Goal: Transaction & Acquisition: Book appointment/travel/reservation

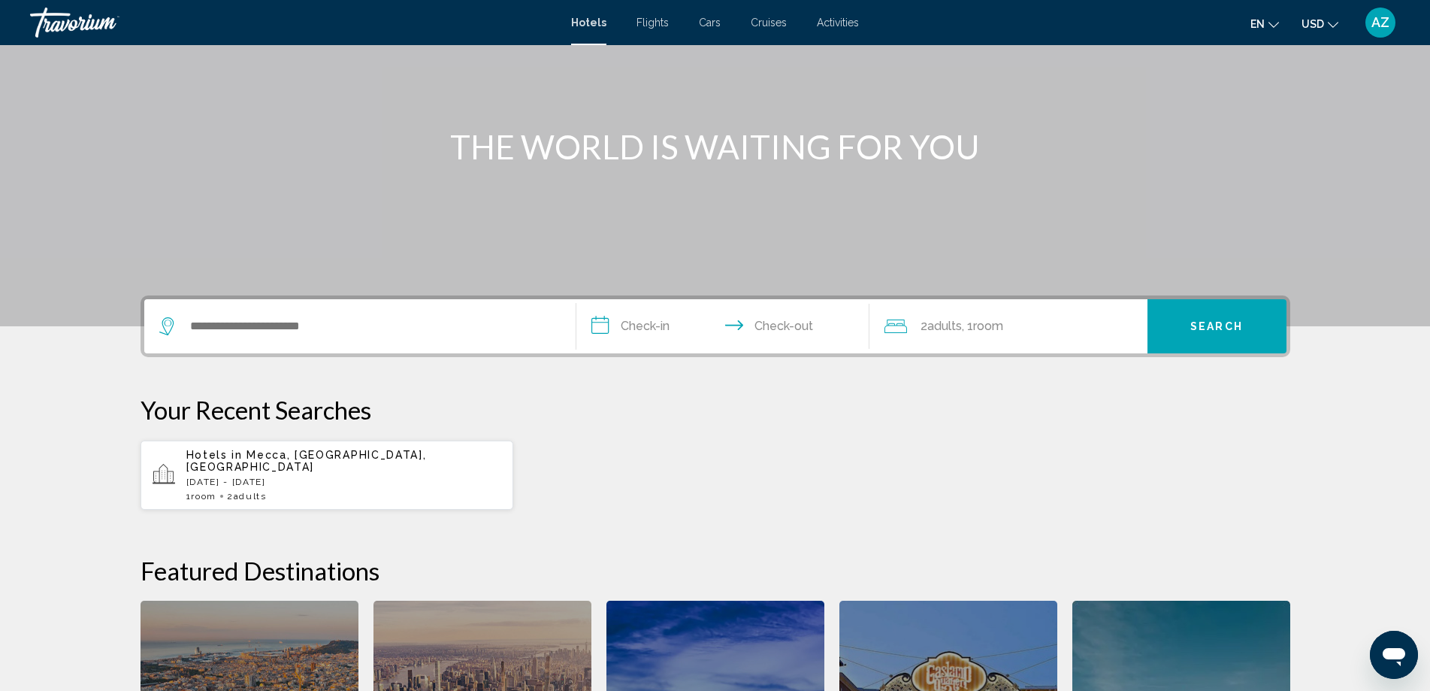
scroll to position [86, 0]
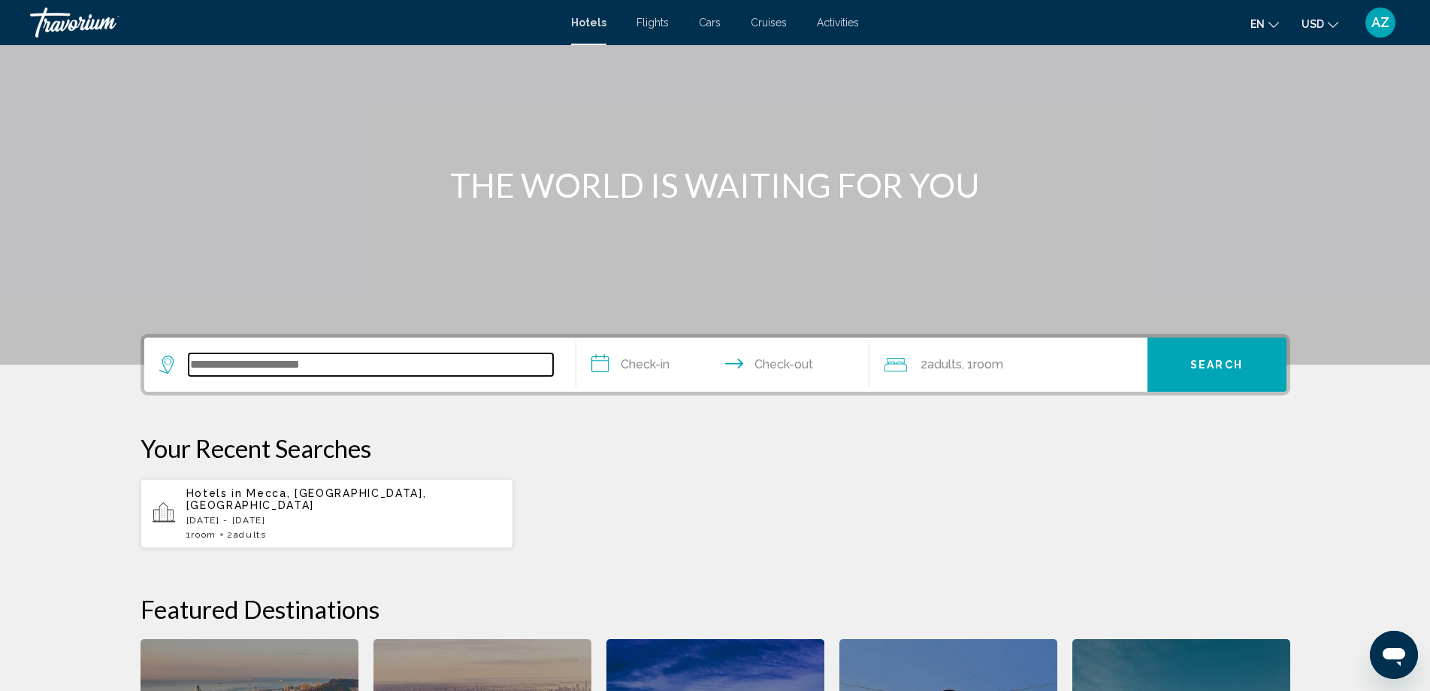
click at [203, 367] on input "Search widget" at bounding box center [371, 364] width 365 height 23
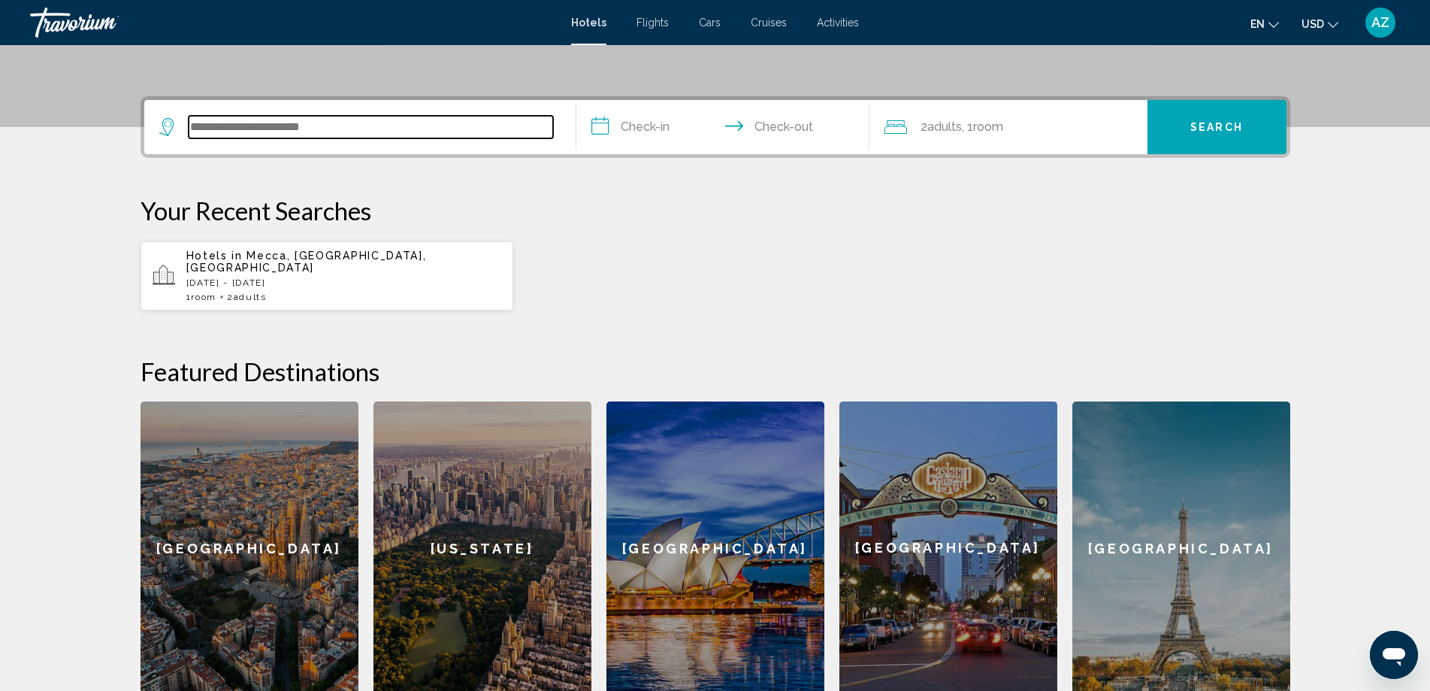
scroll to position [371, 0]
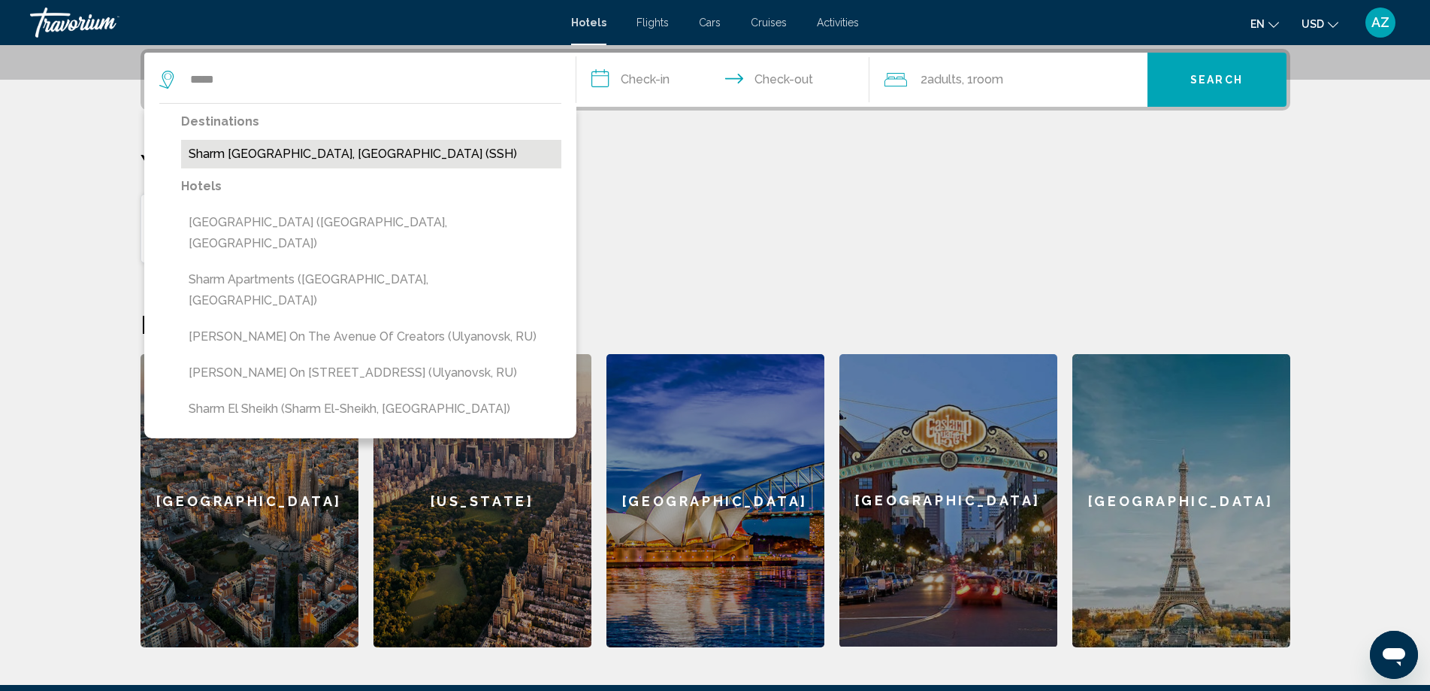
click at [227, 150] on button "Sharm [GEOGRAPHIC_DATA], [GEOGRAPHIC_DATA] (SSH)" at bounding box center [371, 154] width 380 height 29
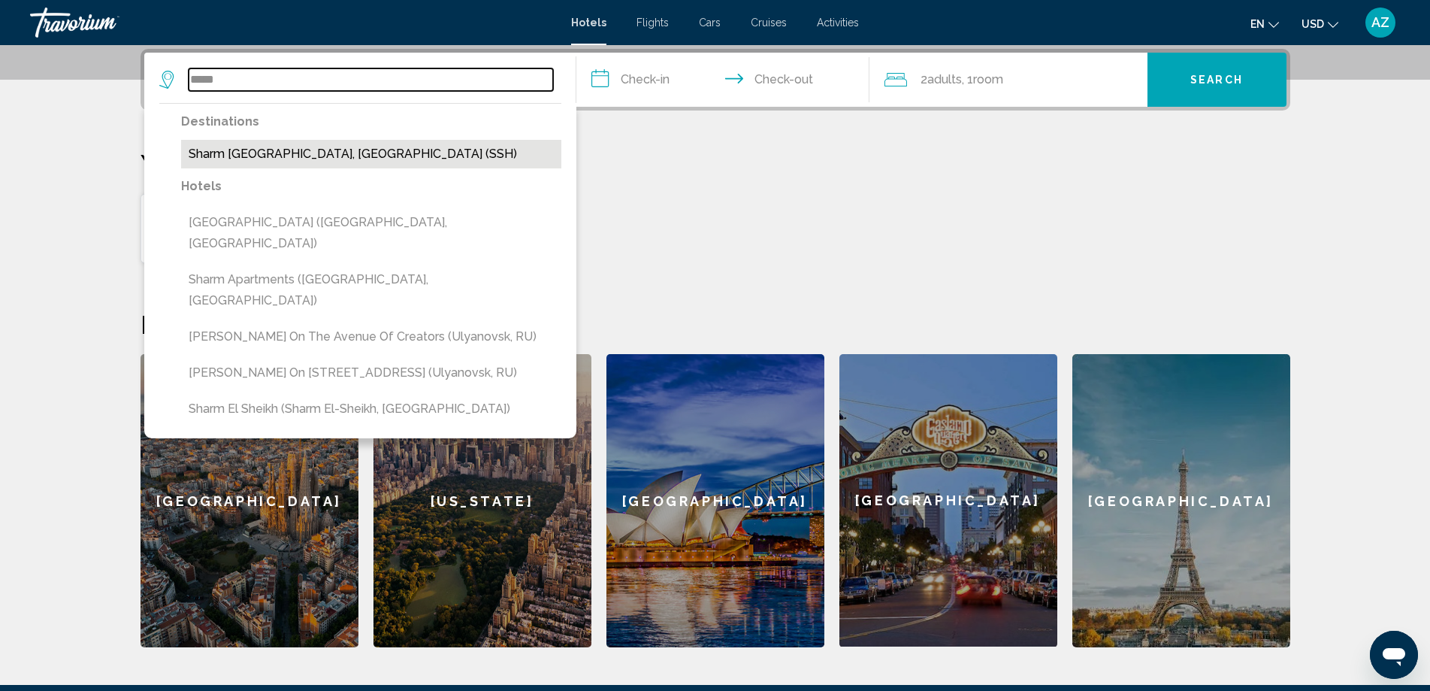
type input "**********"
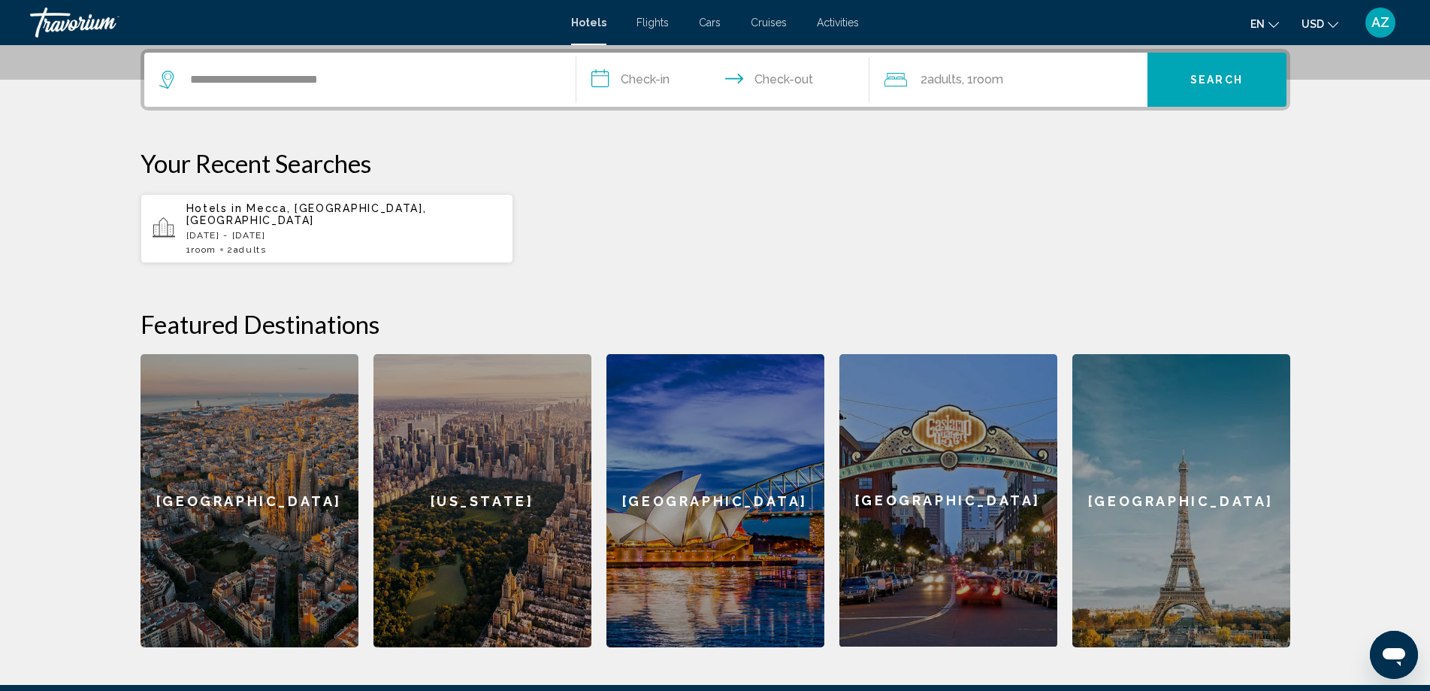
click at [652, 81] on input "**********" at bounding box center [725, 82] width 299 height 59
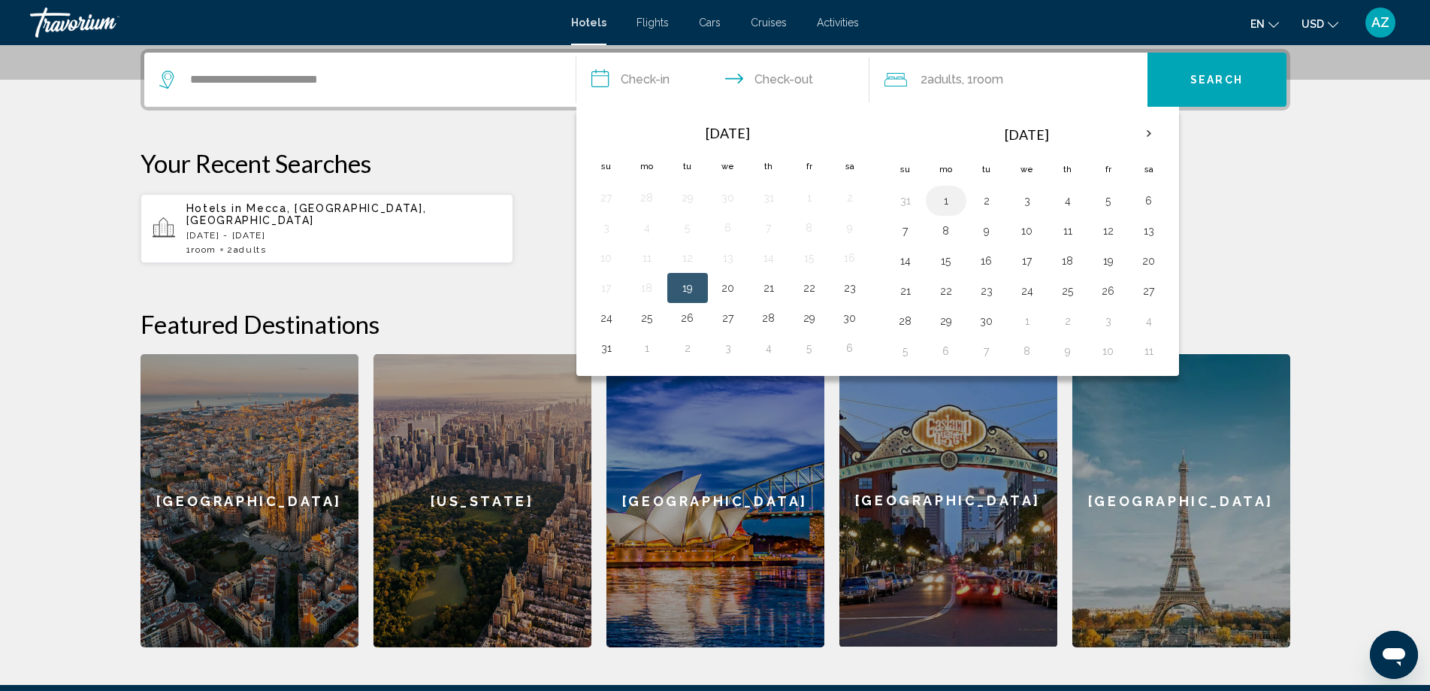
click at [947, 198] on button "1" at bounding box center [946, 200] width 24 height 21
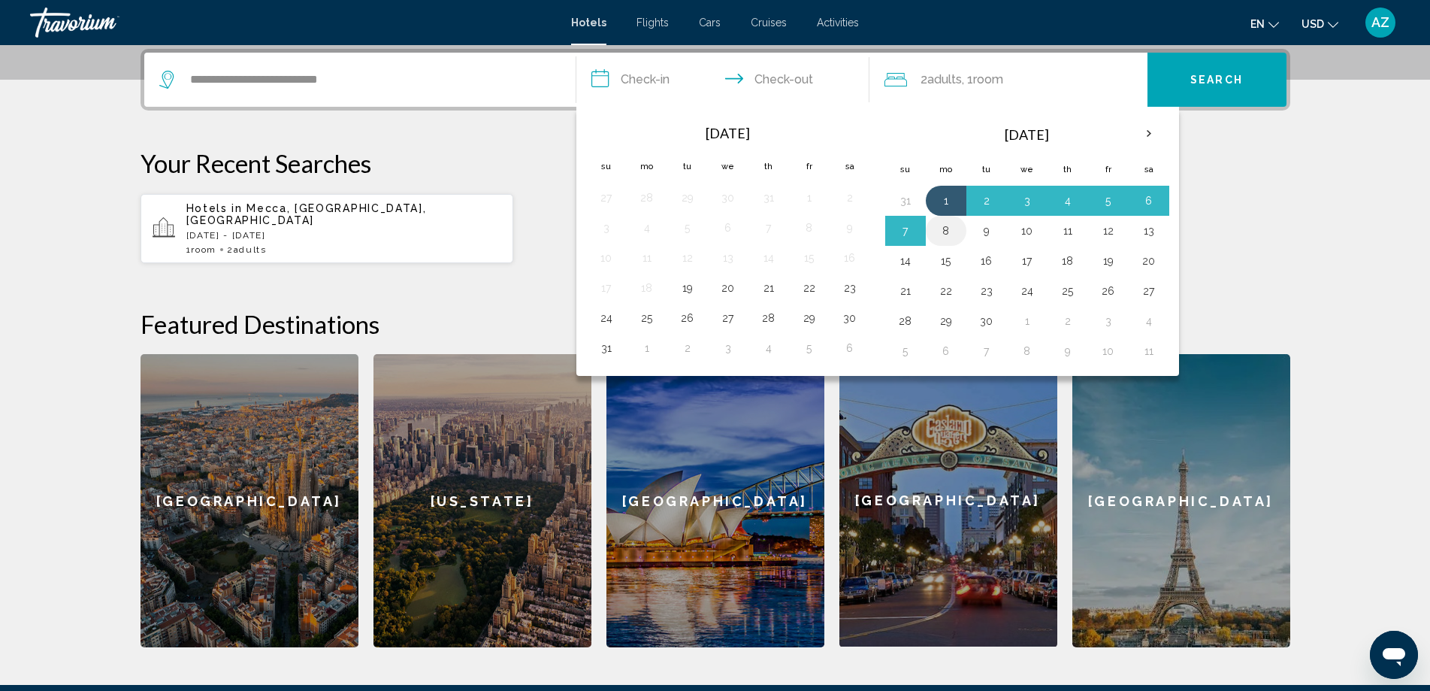
click at [943, 237] on button "8" at bounding box center [946, 230] width 24 height 21
type input "**********"
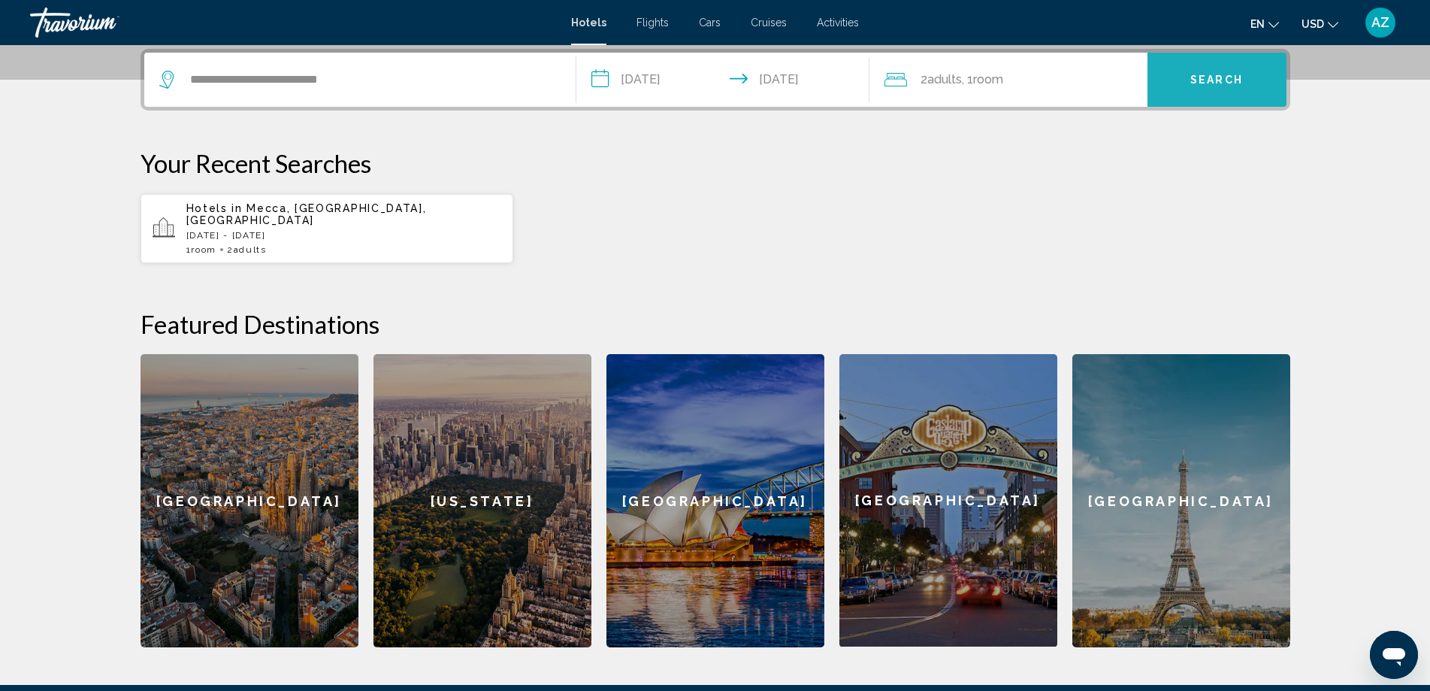
click at [1203, 79] on span "Search" at bounding box center [1217, 80] width 53 height 12
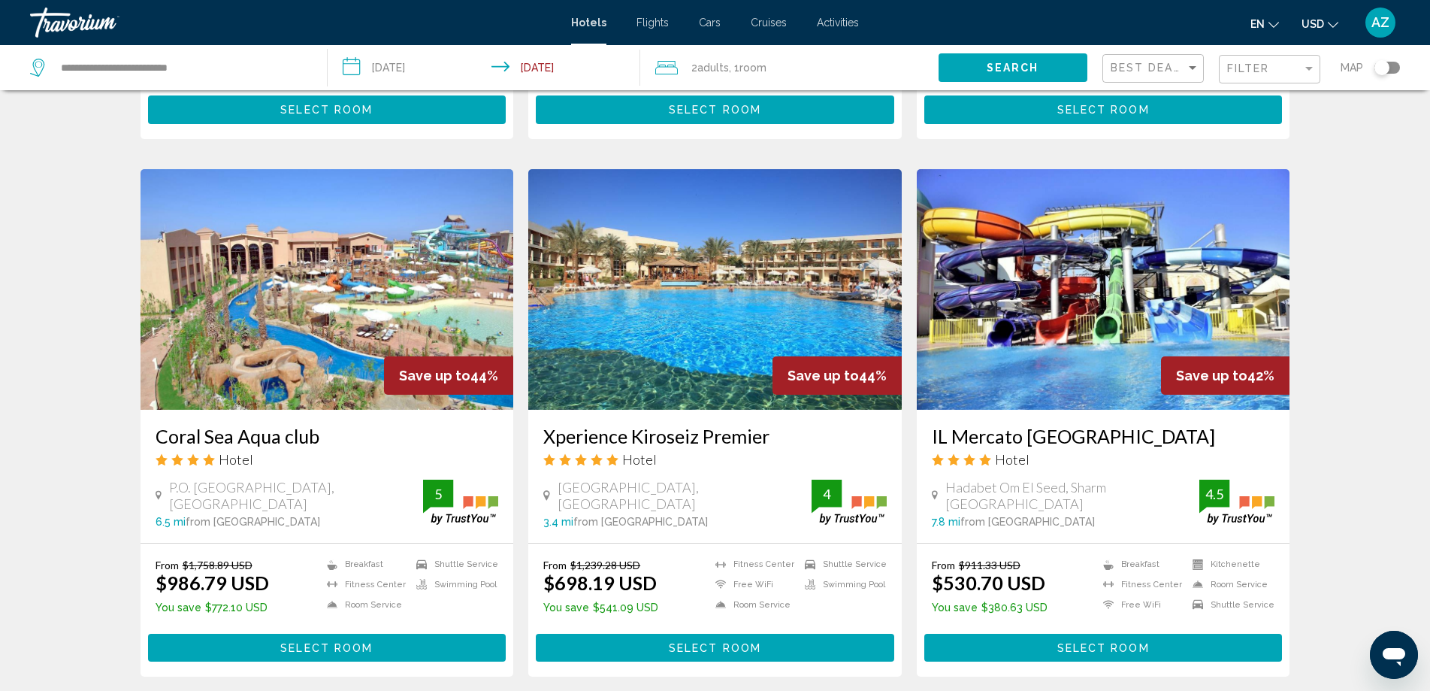
scroll to position [1729, 0]
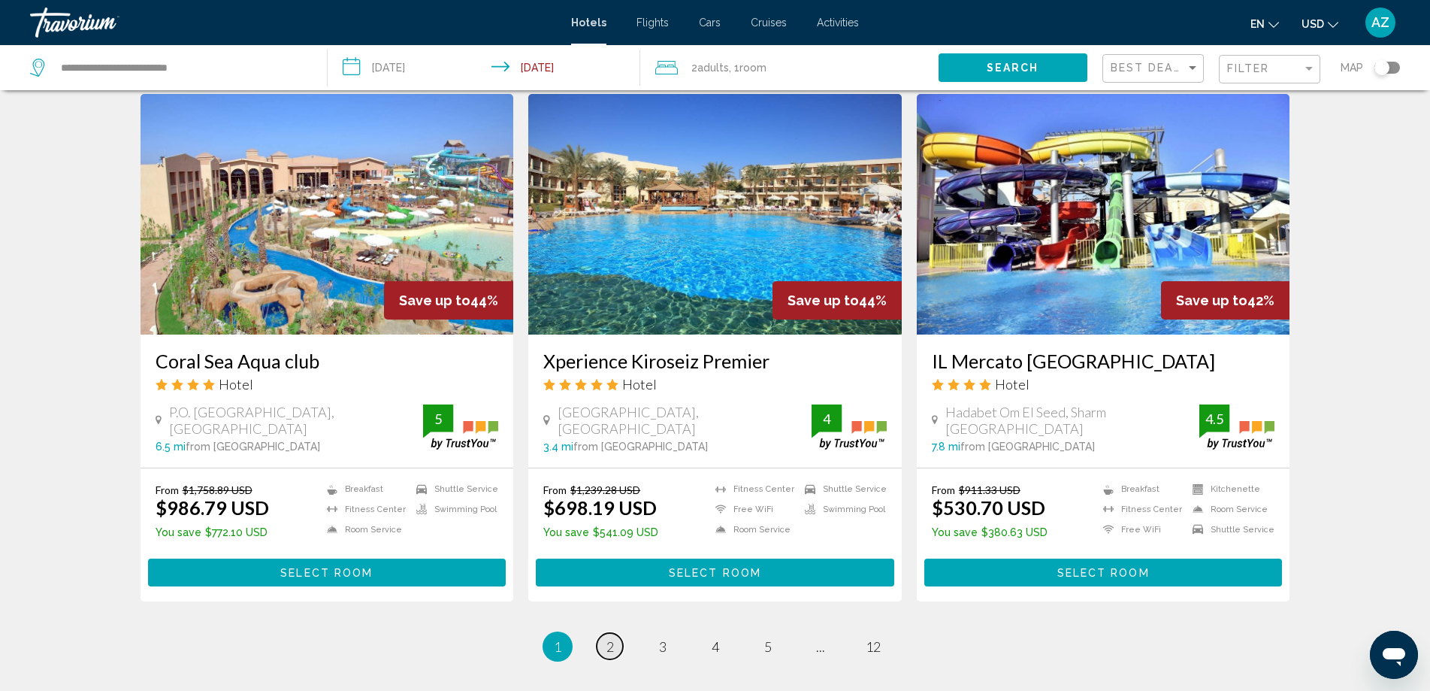
click at [605, 633] on link "page 2" at bounding box center [610, 646] width 26 height 26
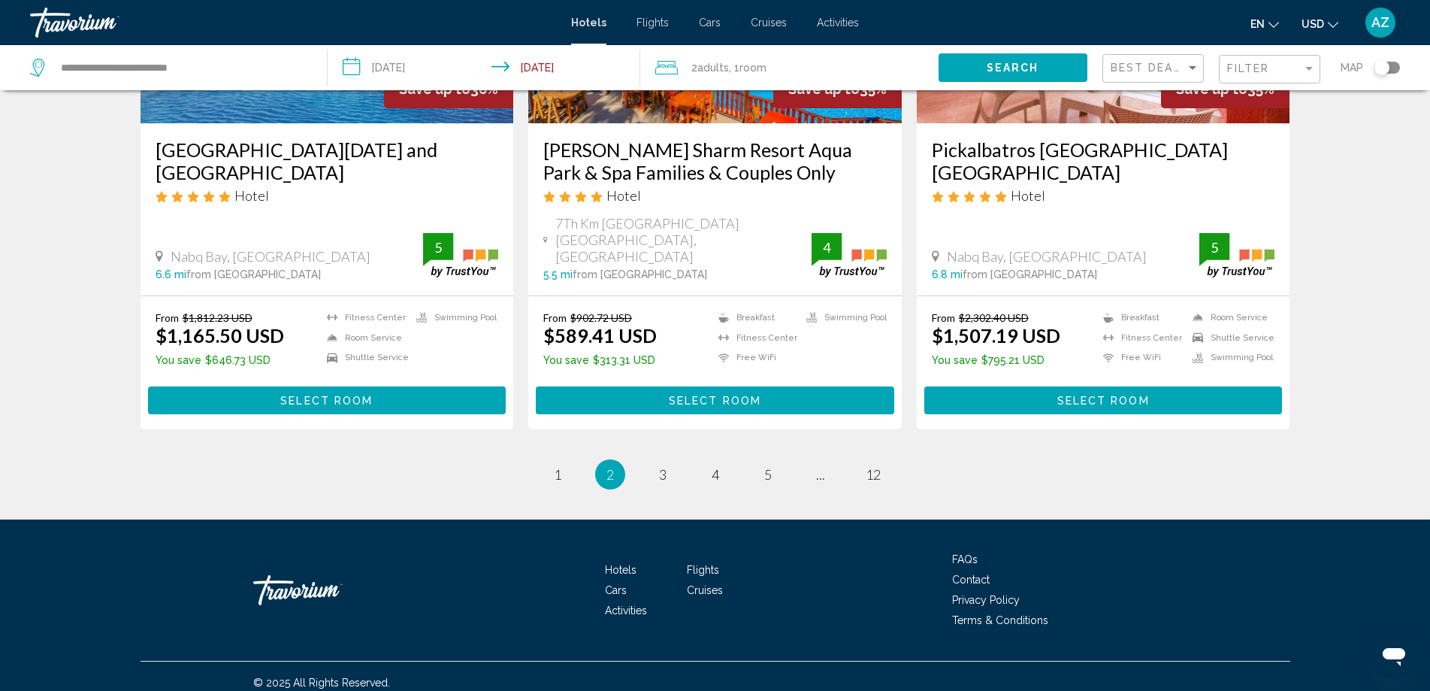
scroll to position [1890, 0]
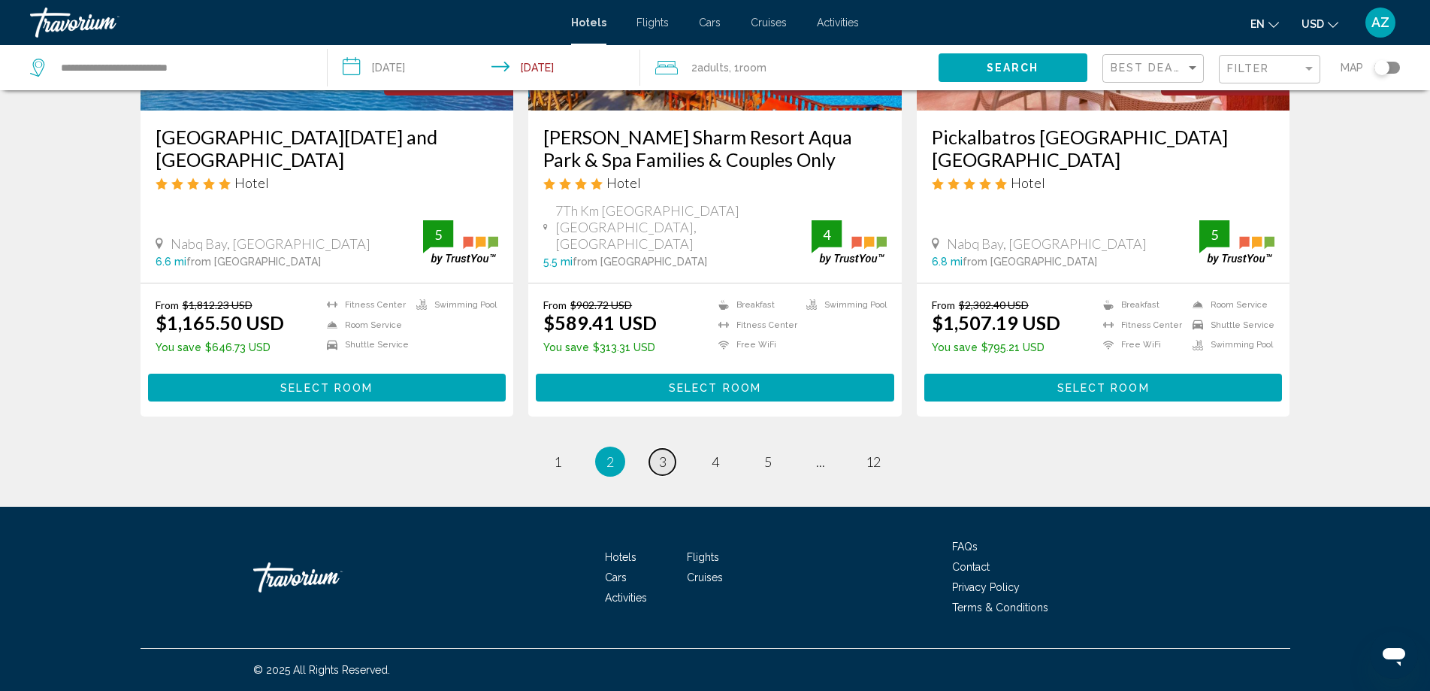
click at [660, 467] on span "3" at bounding box center [663, 461] width 8 height 17
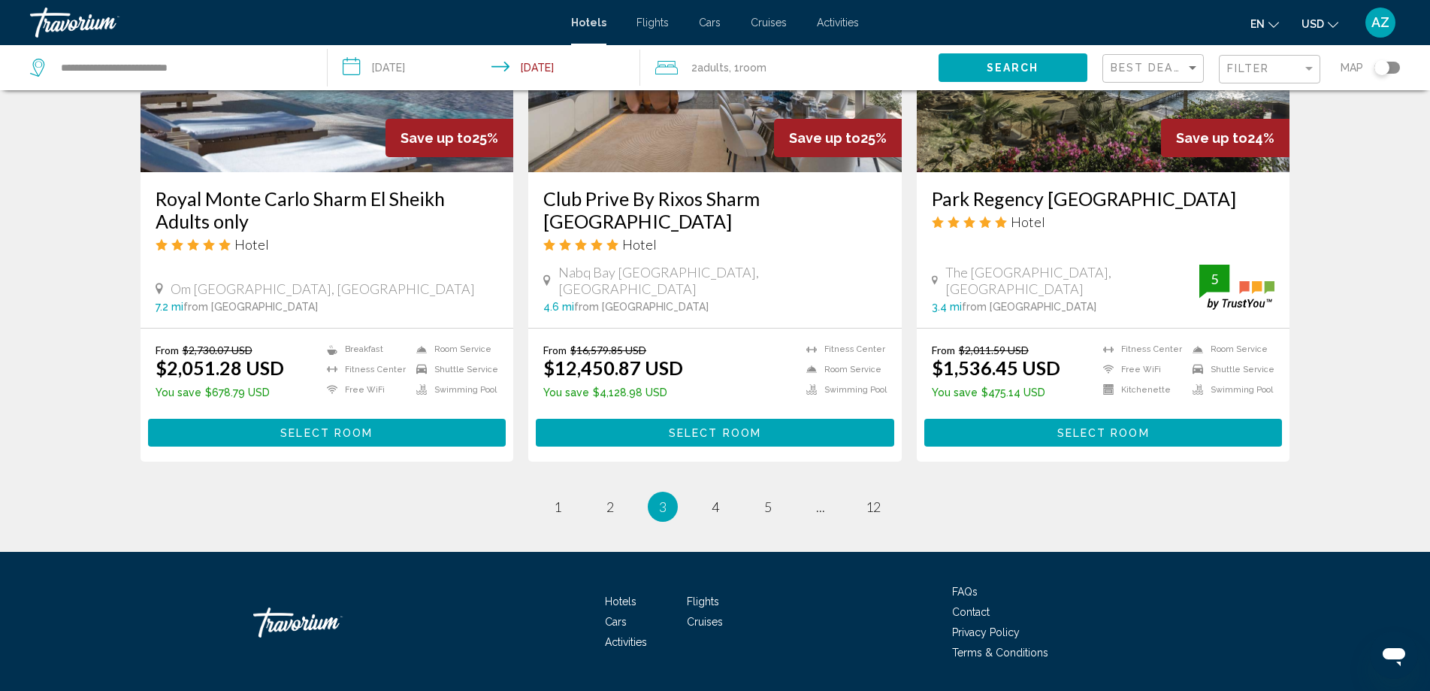
scroll to position [1872, 0]
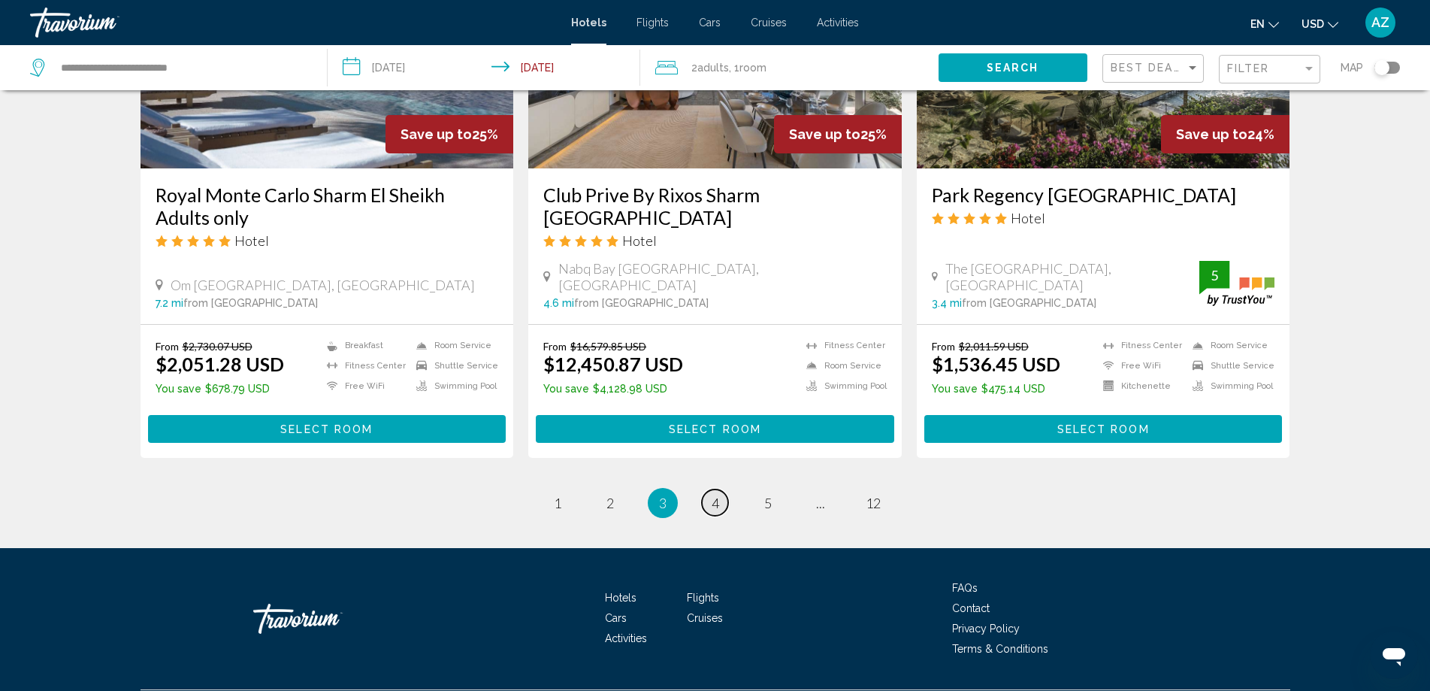
click at [712, 495] on span "4" at bounding box center [716, 503] width 8 height 17
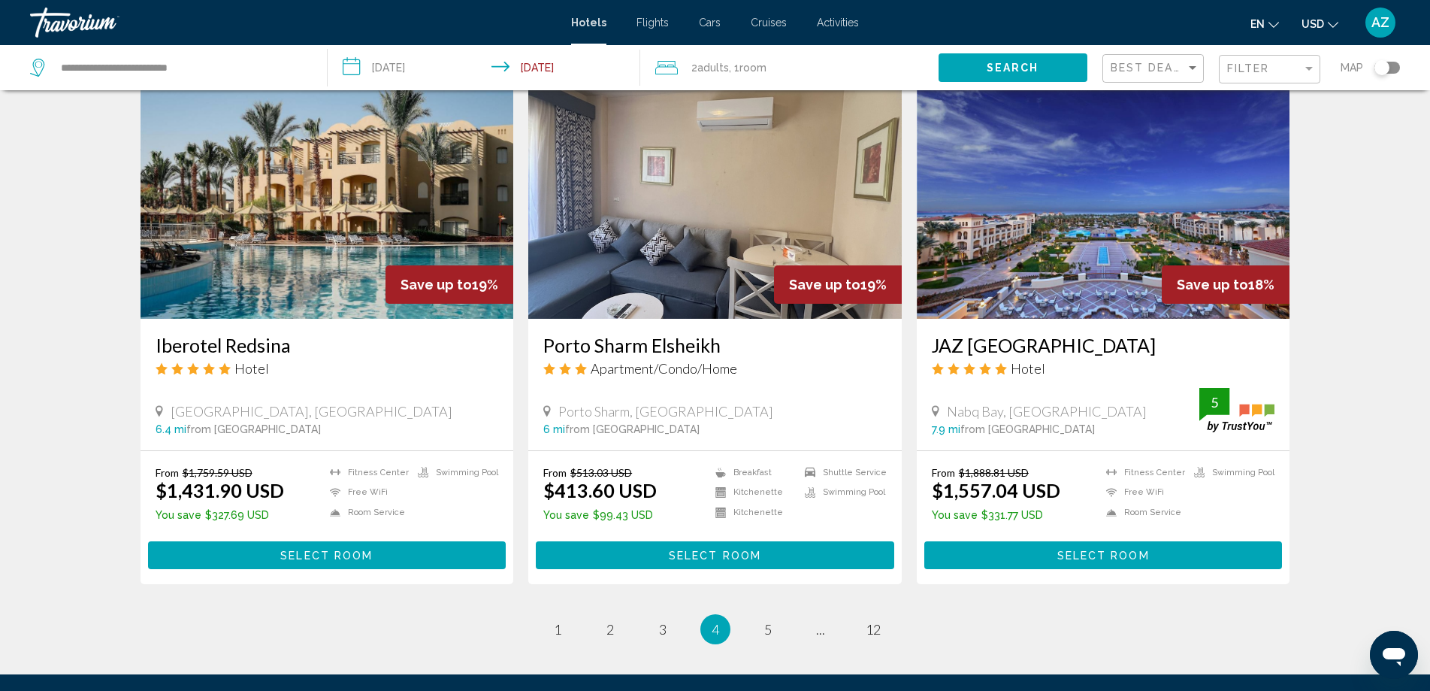
scroll to position [1729, 0]
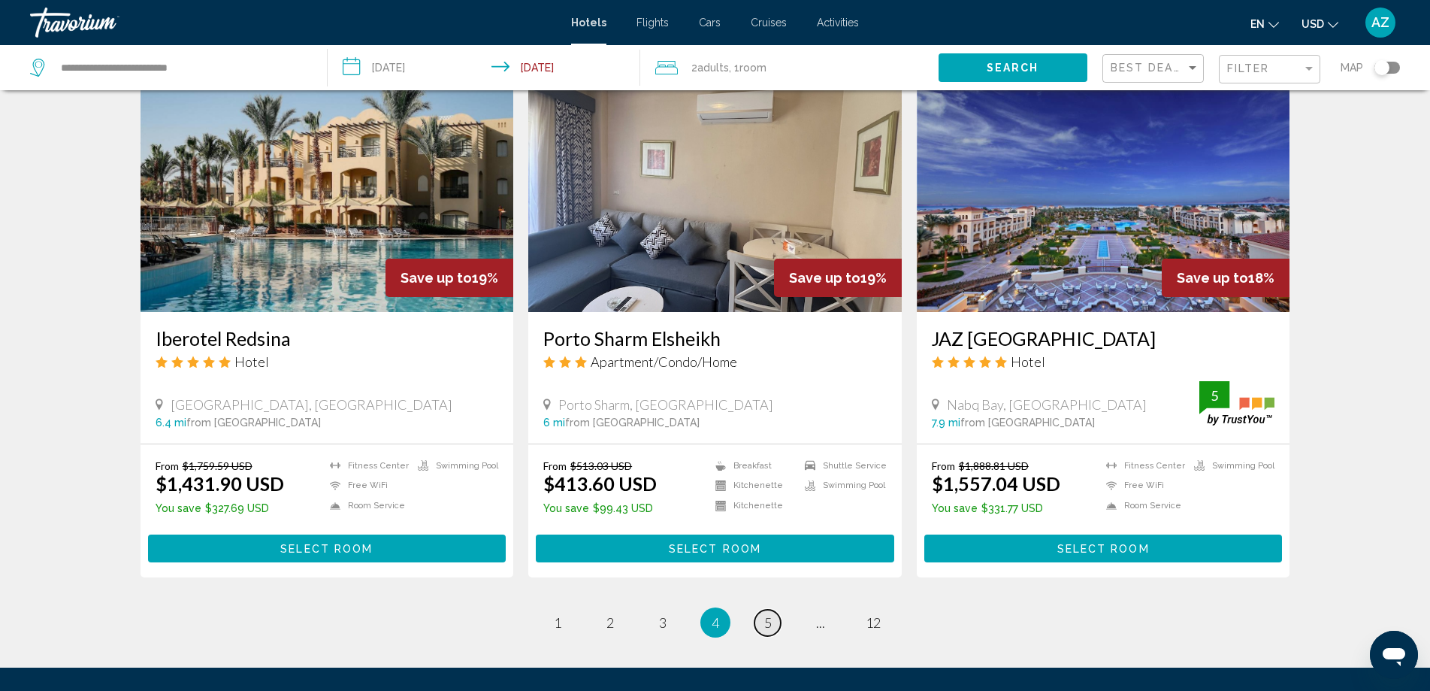
click at [768, 614] on span "5" at bounding box center [768, 622] width 8 height 17
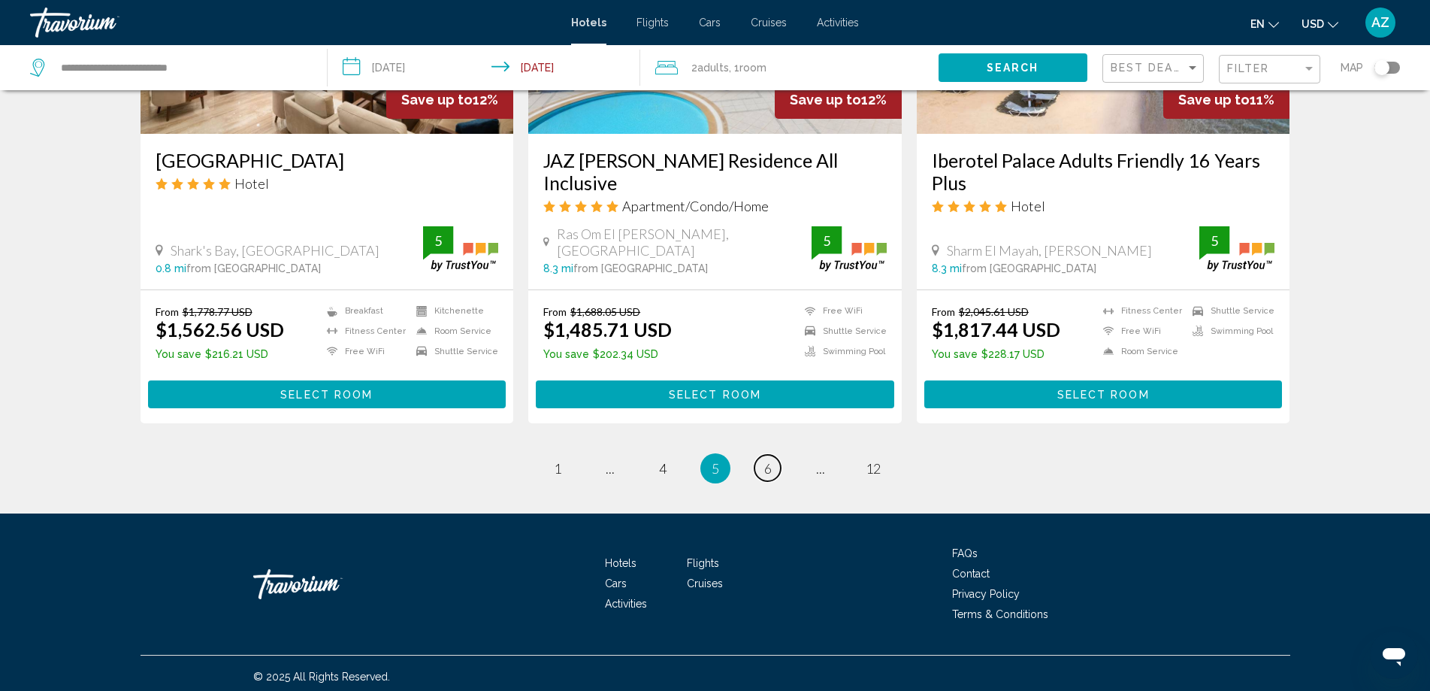
scroll to position [1889, 0]
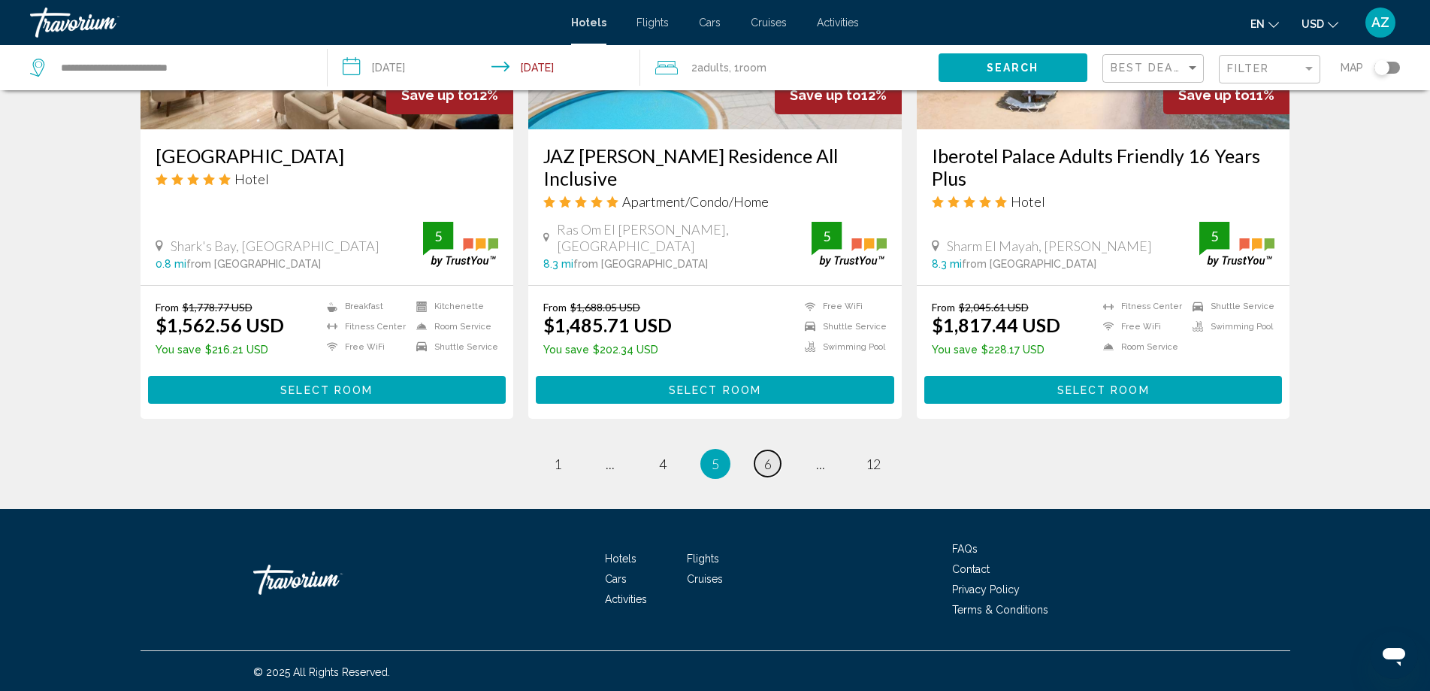
click at [771, 461] on span "6" at bounding box center [768, 463] width 8 height 17
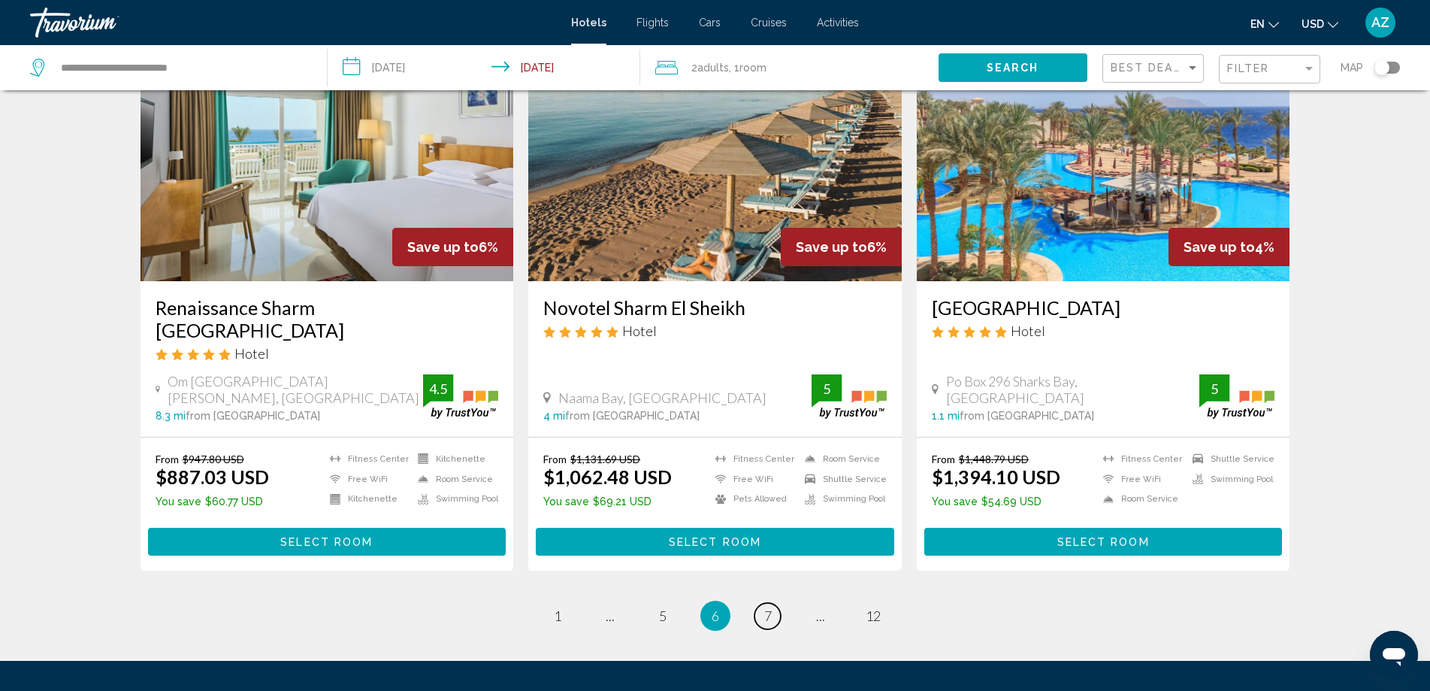
scroll to position [1804, 0]
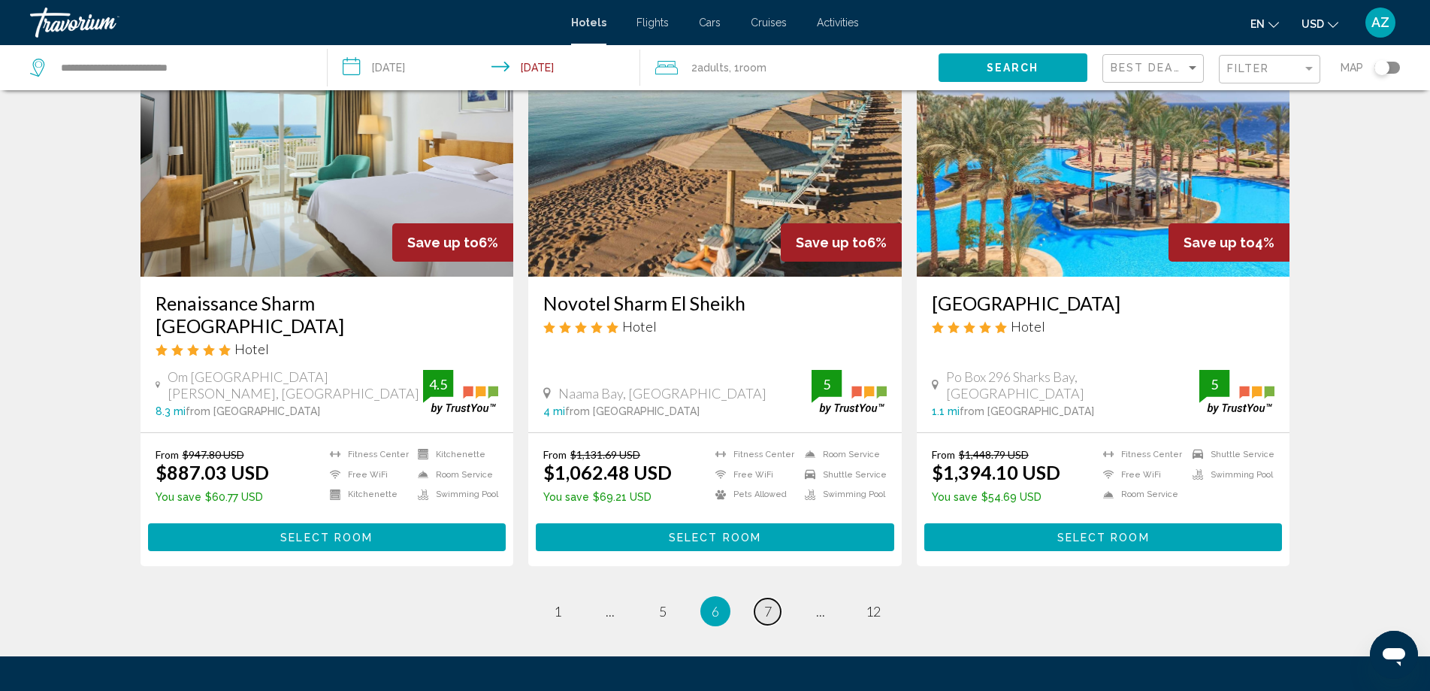
click at [767, 603] on span "7" at bounding box center [768, 611] width 8 height 17
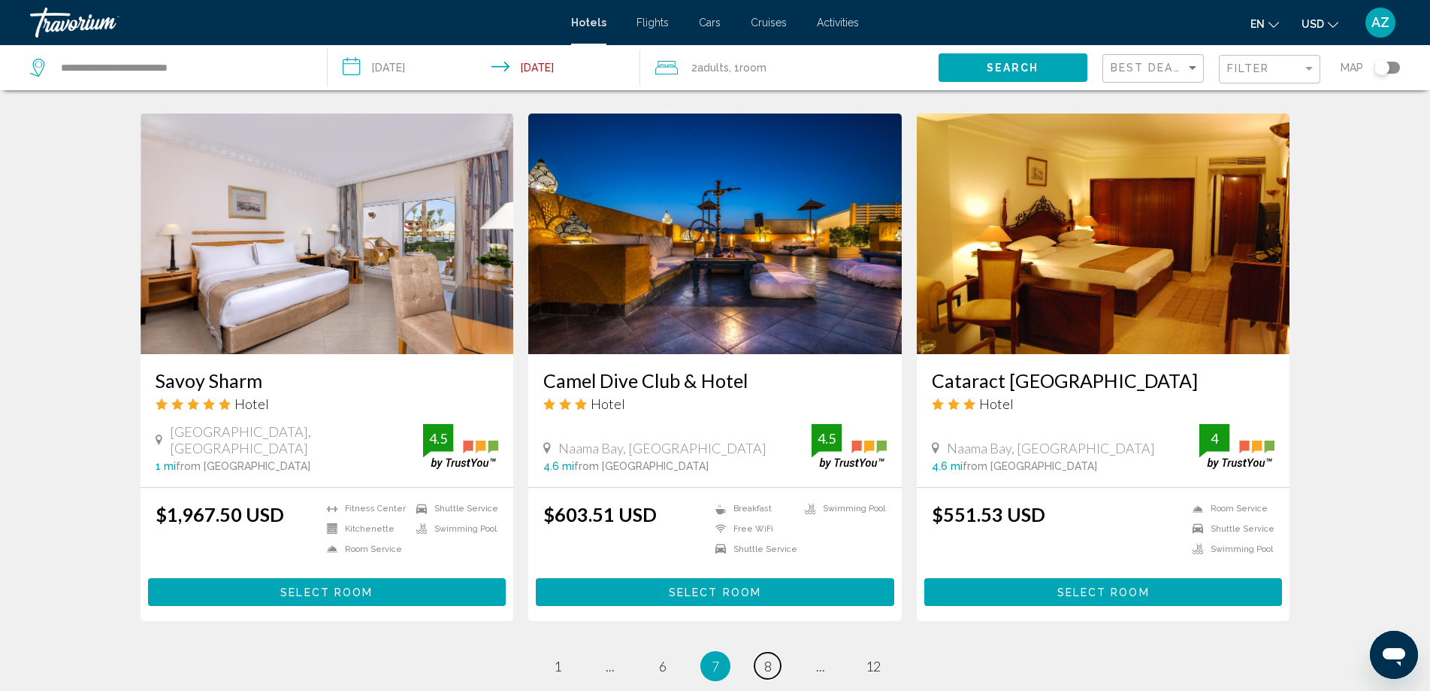
scroll to position [1729, 0]
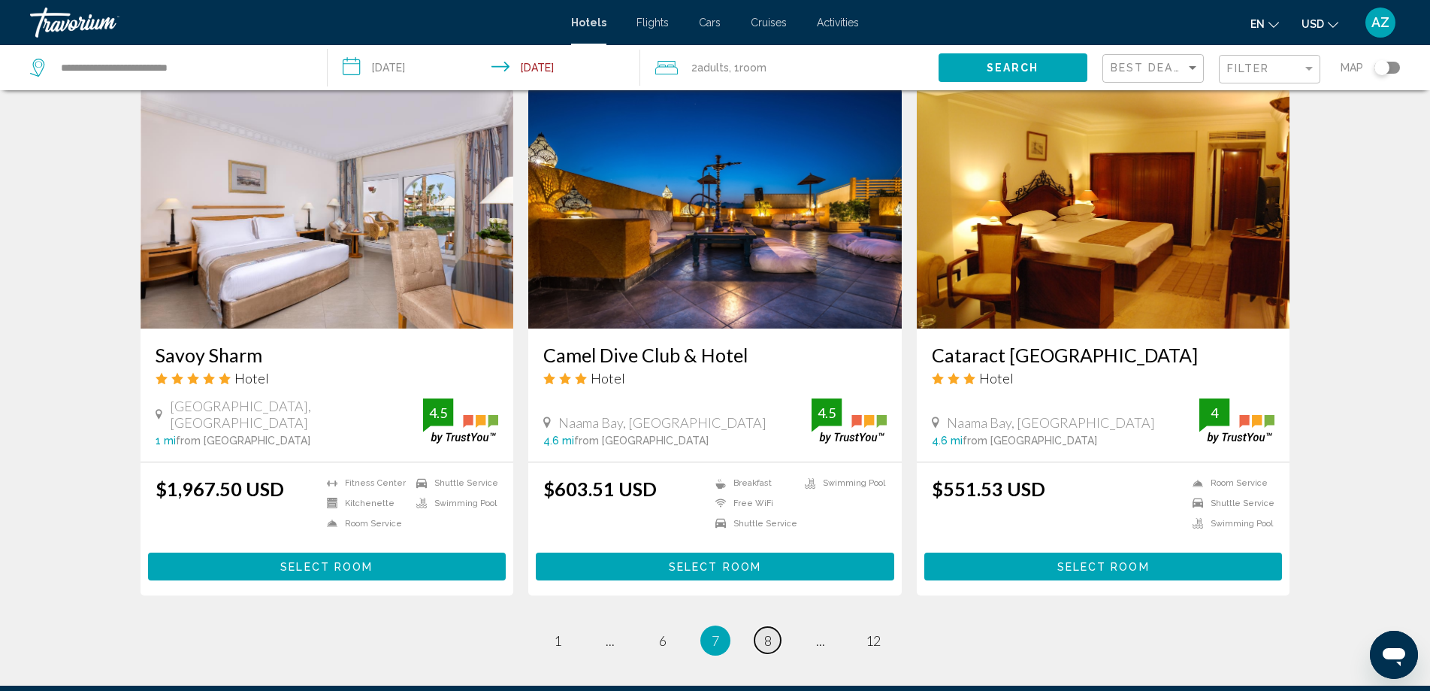
click at [767, 632] on span "8" at bounding box center [768, 640] width 8 height 17
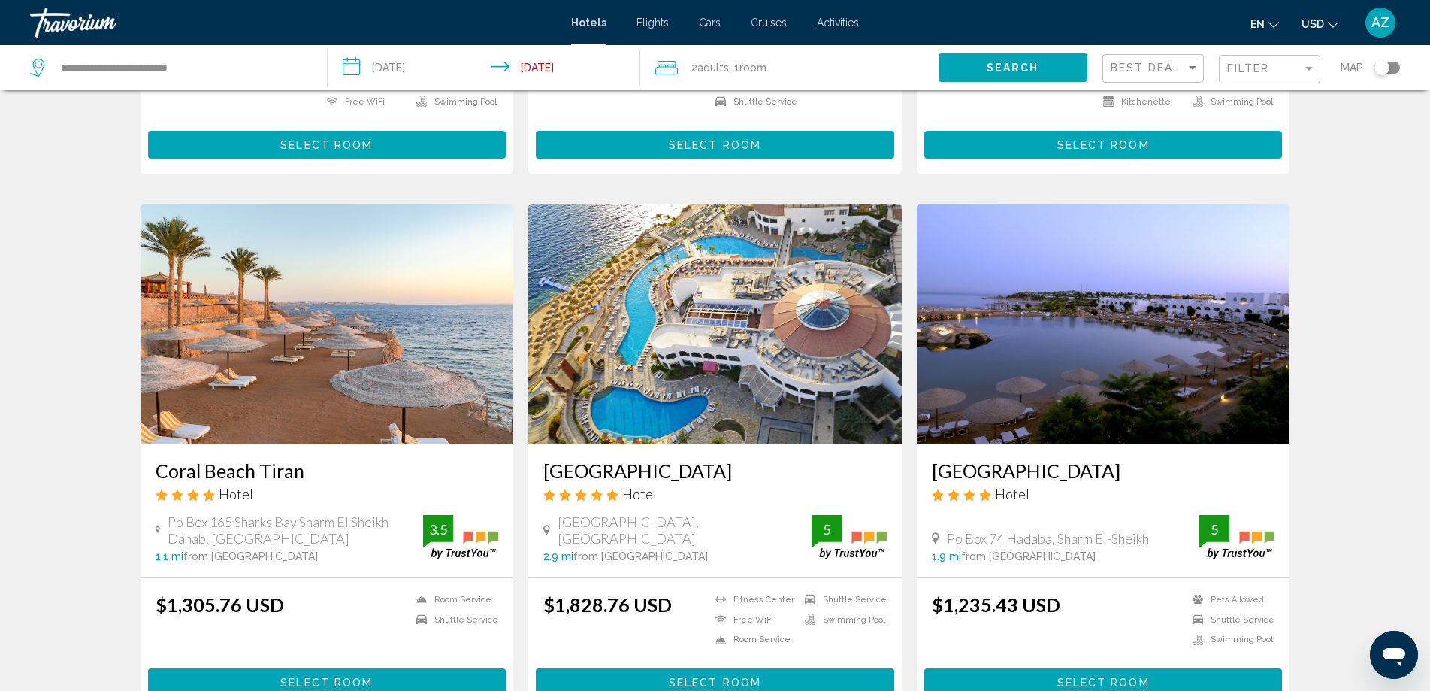
scroll to position [1729, 0]
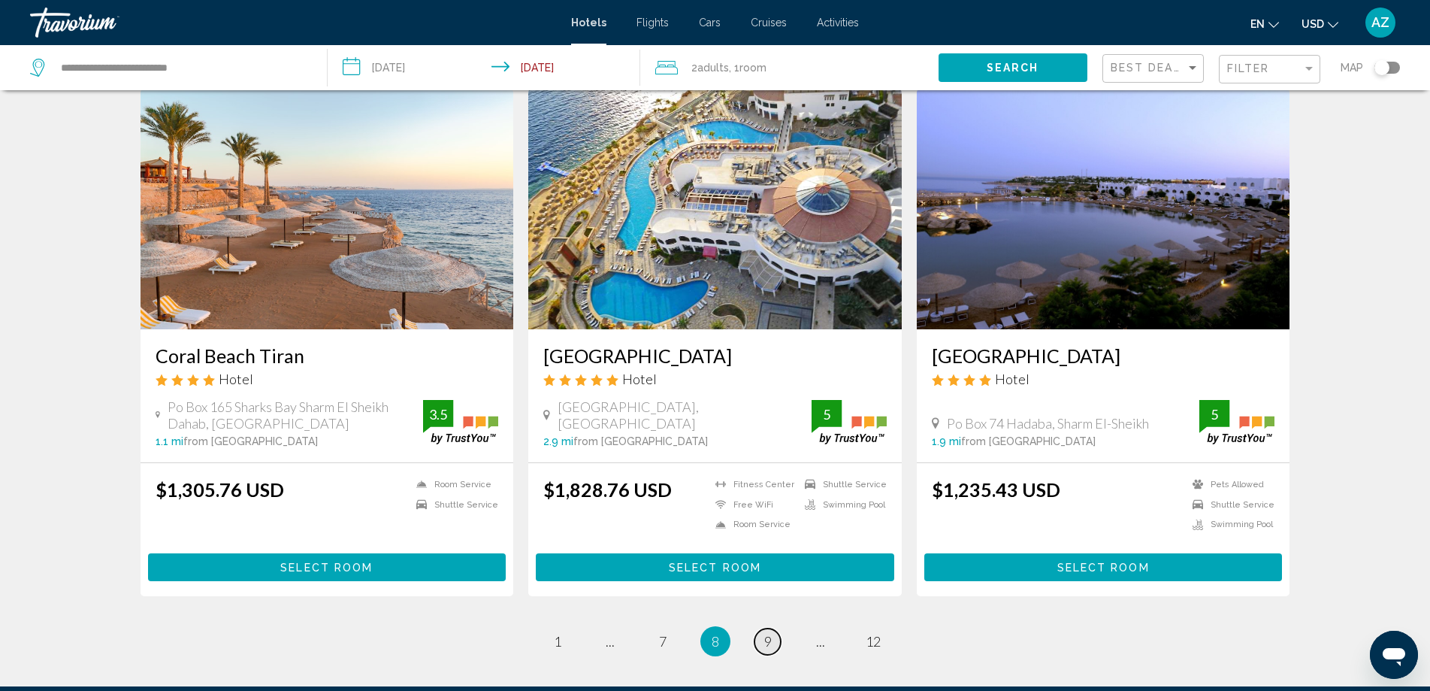
click at [764, 640] on span "9" at bounding box center [768, 641] width 8 height 17
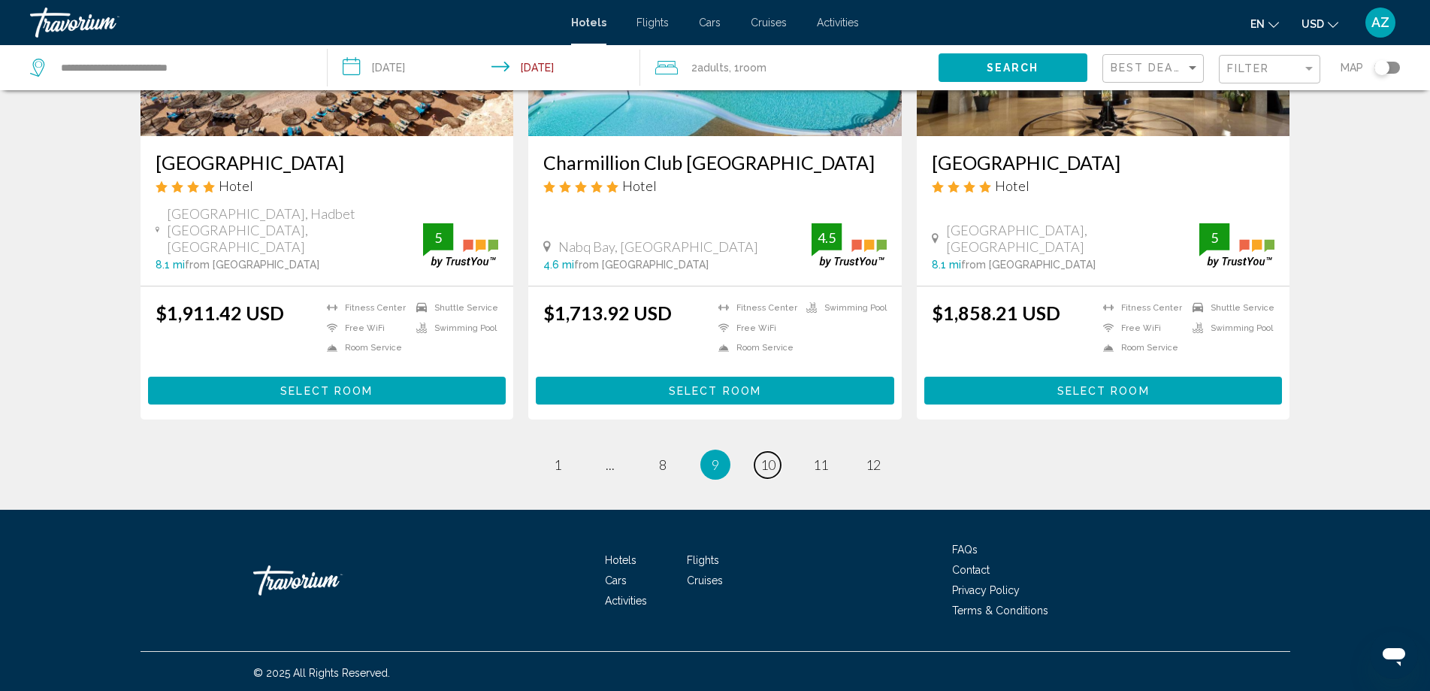
scroll to position [1914, 0]
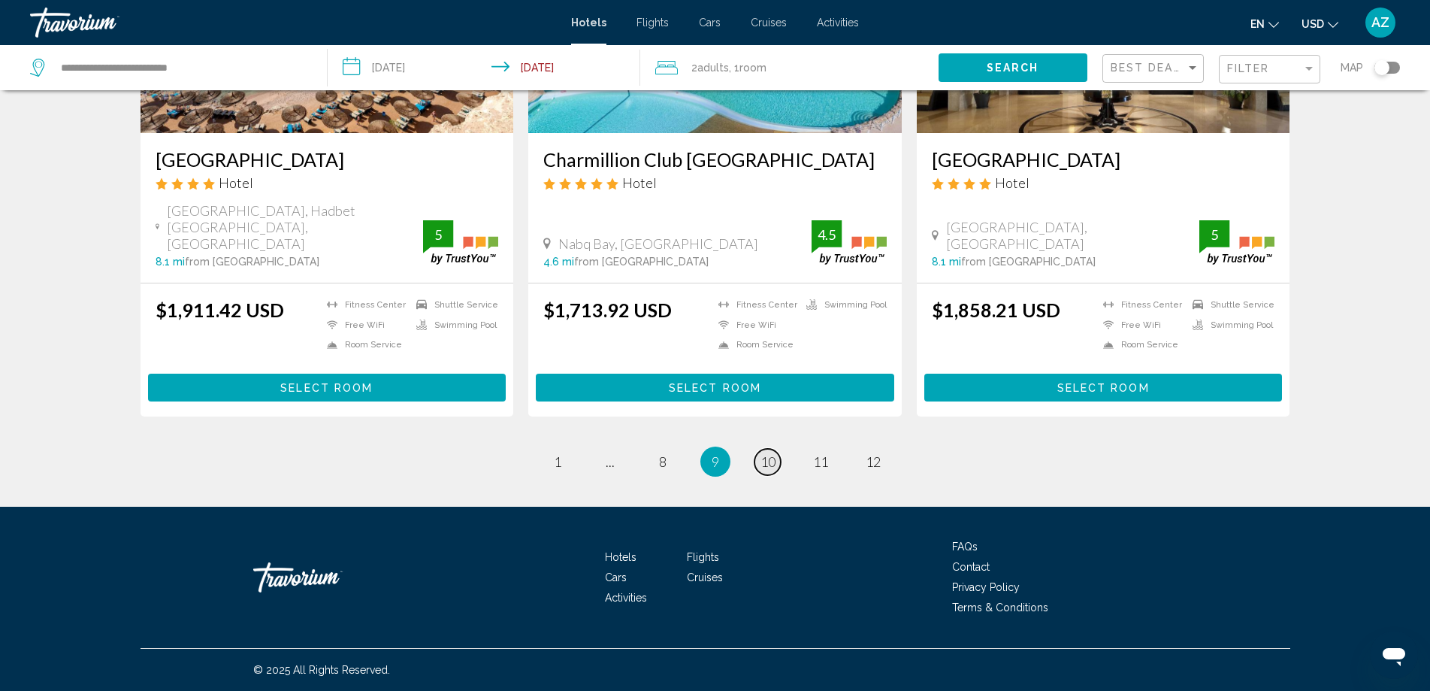
click at [767, 461] on span "10" at bounding box center [768, 461] width 15 height 17
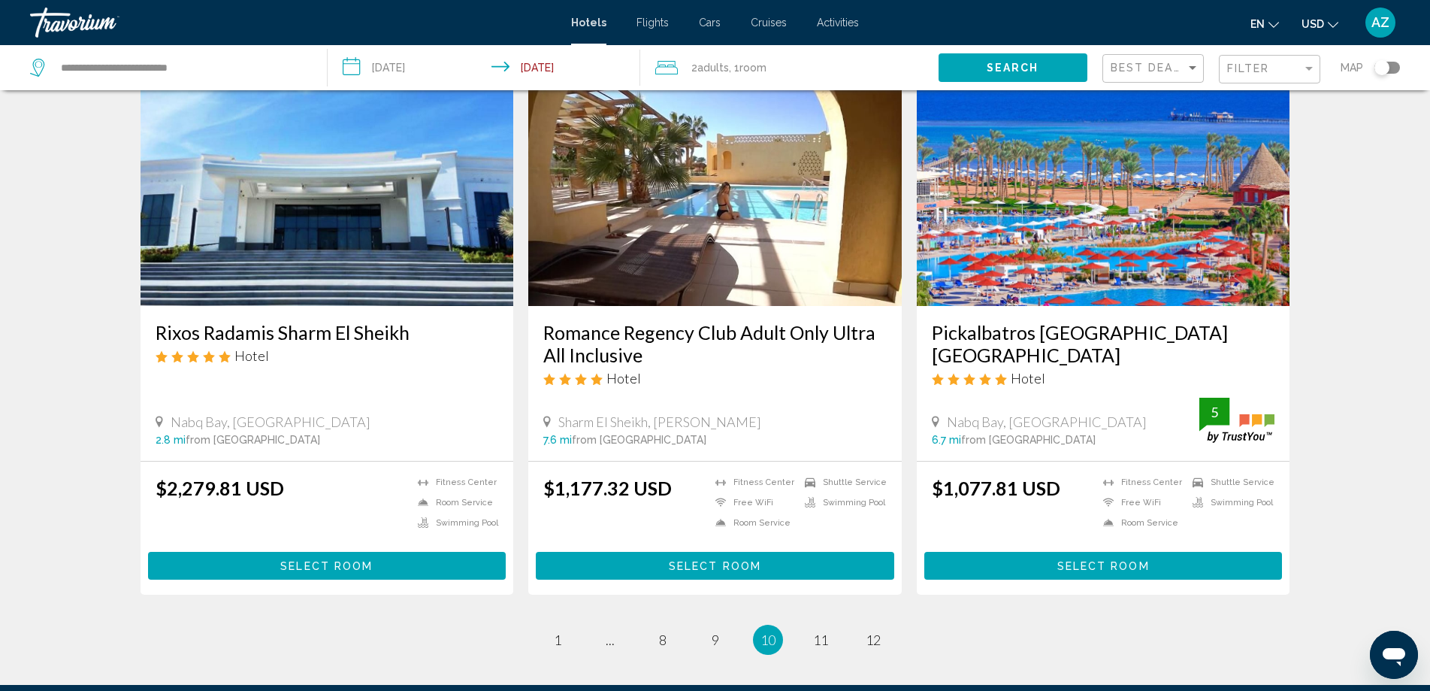
scroll to position [1804, 0]
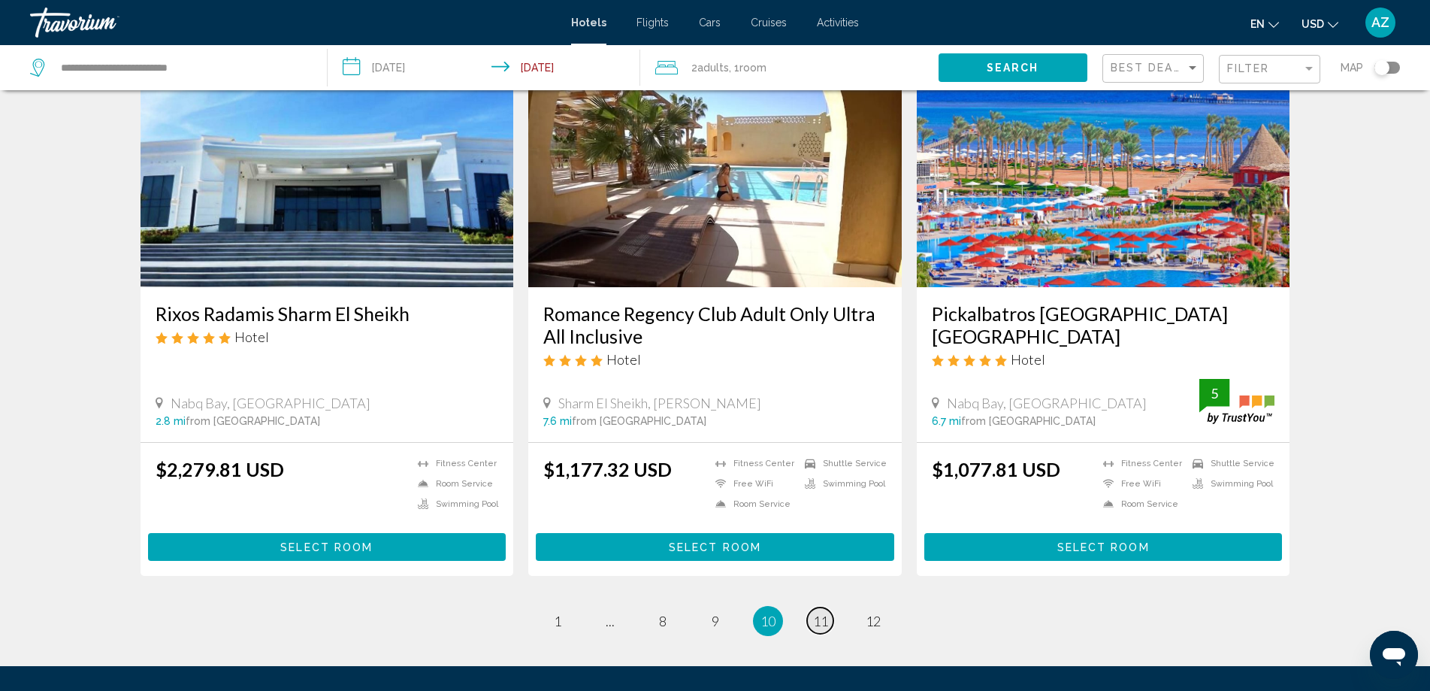
click at [820, 613] on span "11" at bounding box center [820, 621] width 15 height 17
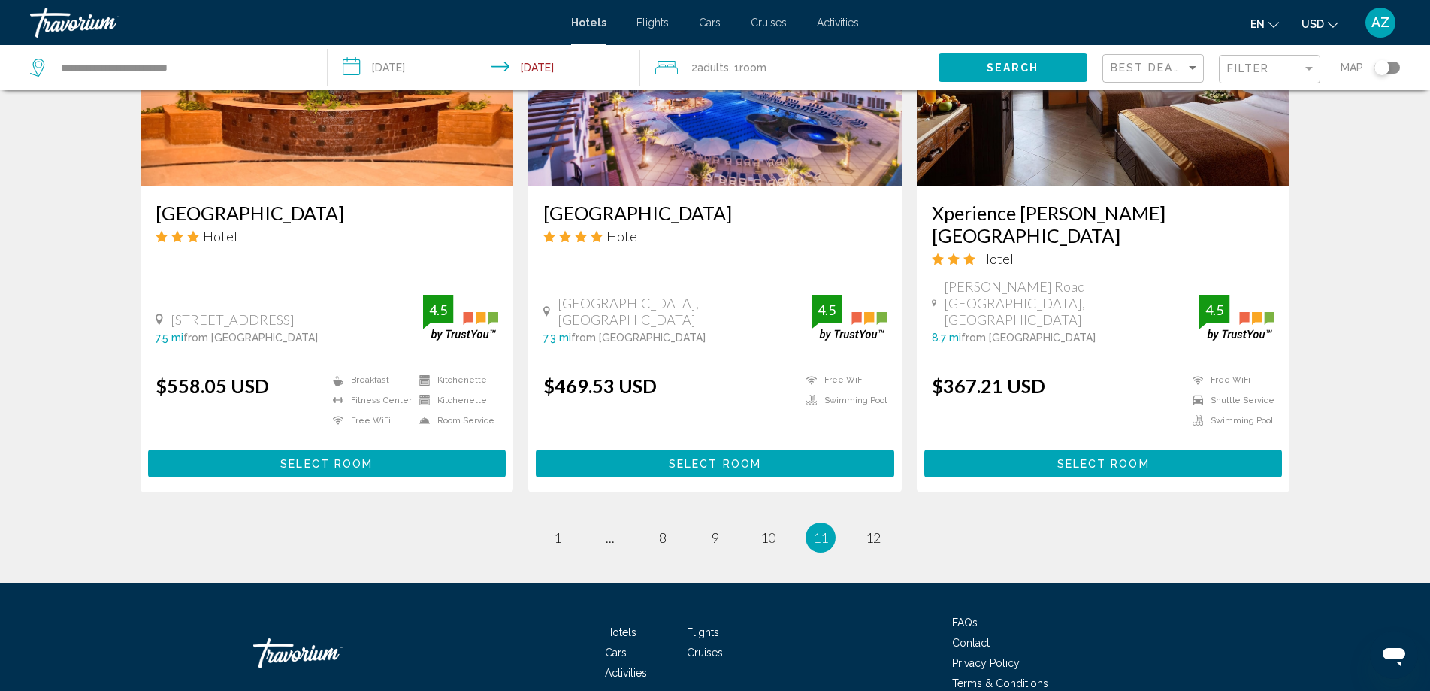
scroll to position [1868, 0]
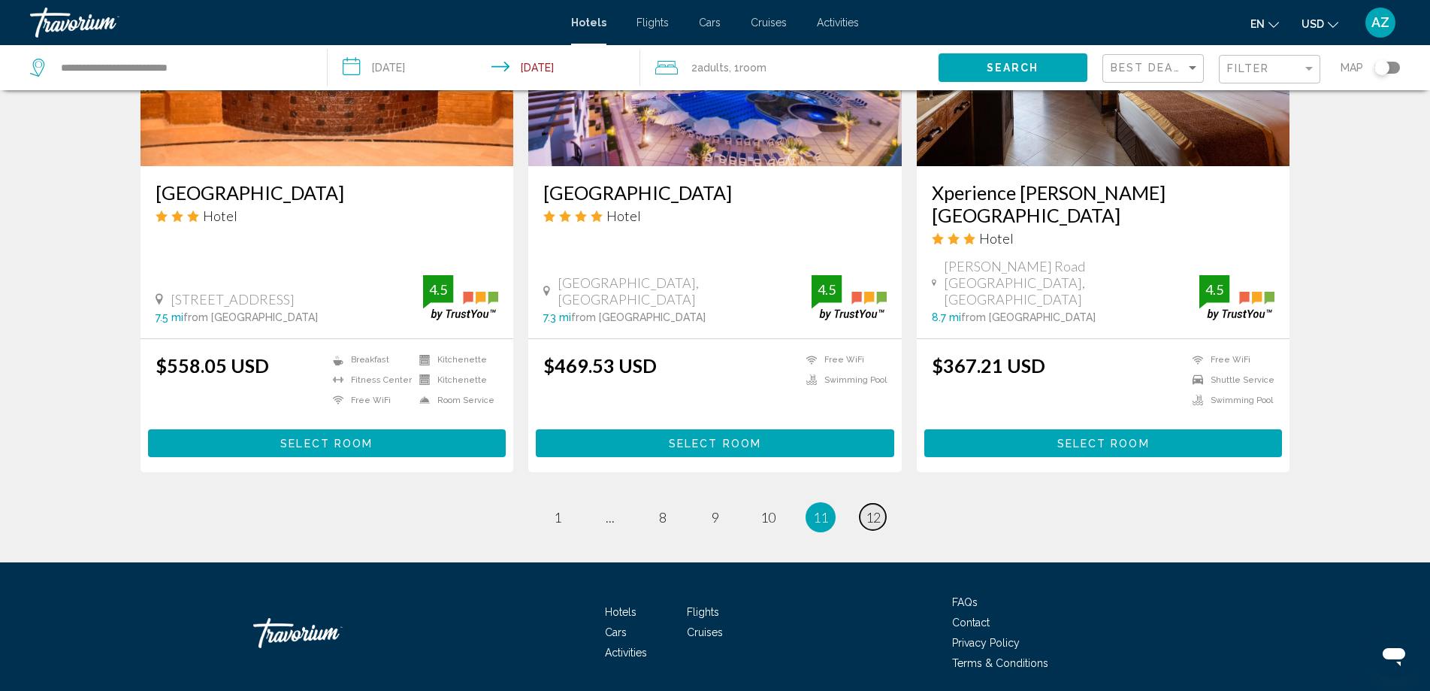
click at [869, 509] on span "12" at bounding box center [873, 517] width 15 height 17
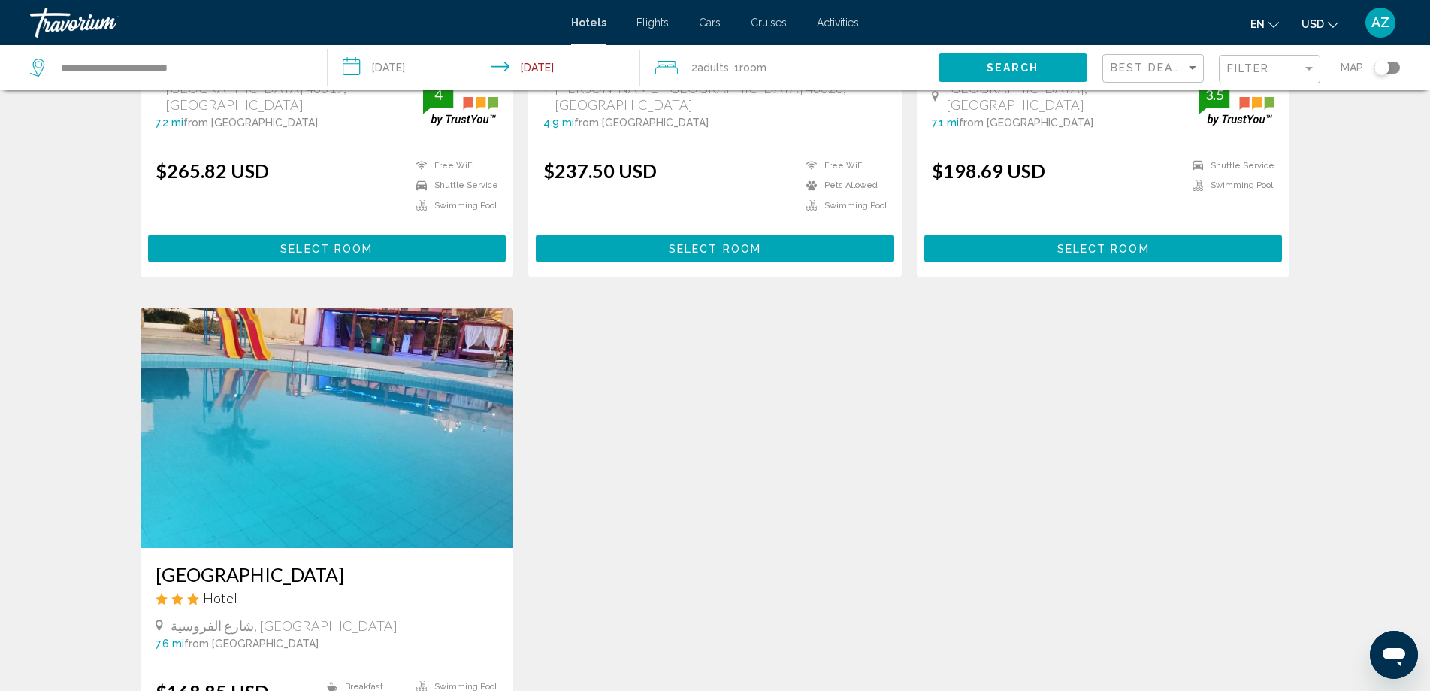
scroll to position [1654, 0]
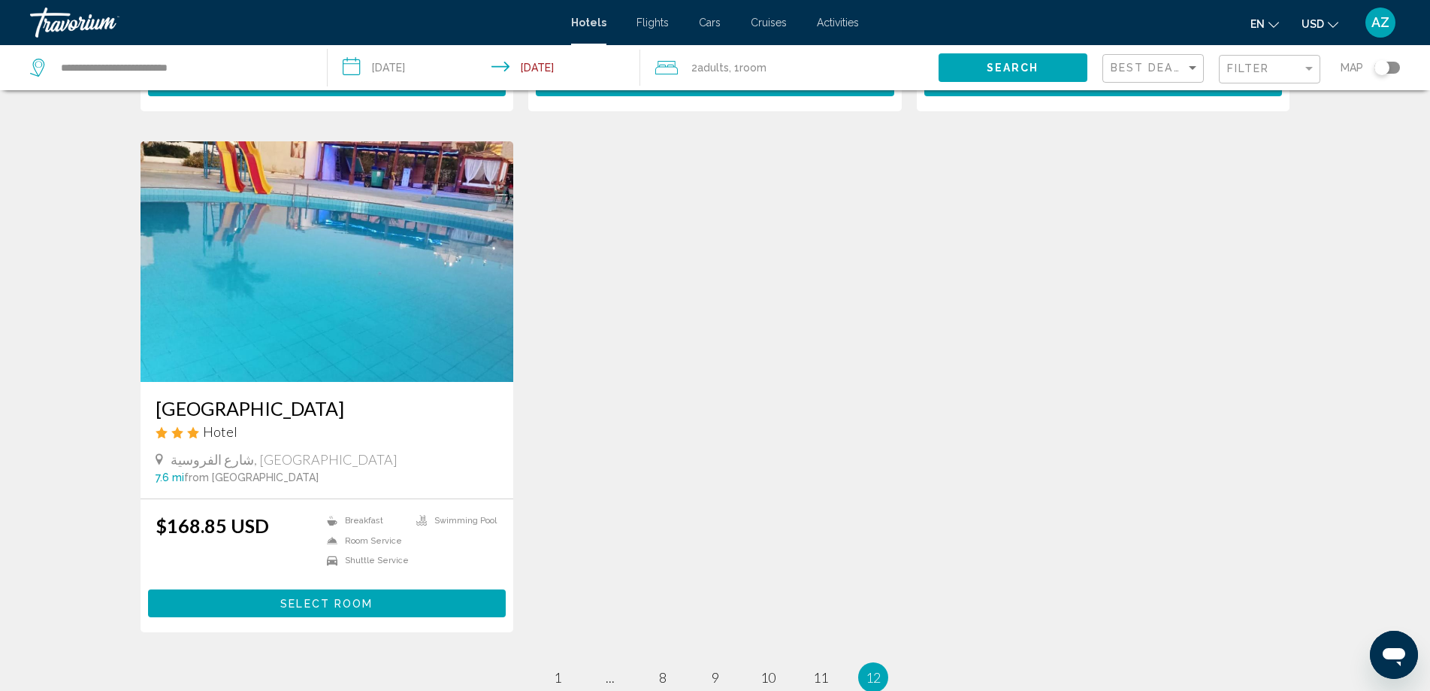
click at [305, 318] on img "Main content" at bounding box center [328, 261] width 374 height 241
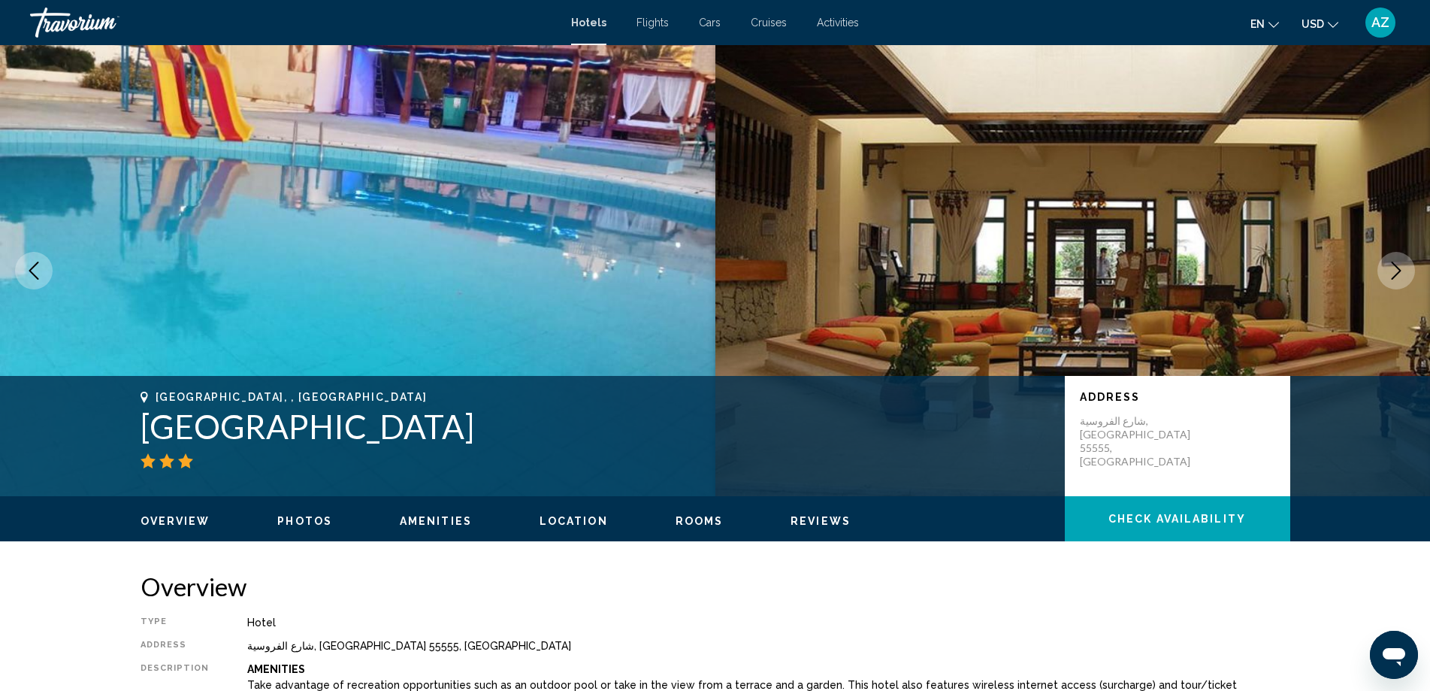
click at [1396, 268] on icon "Next image" at bounding box center [1396, 271] width 18 height 18
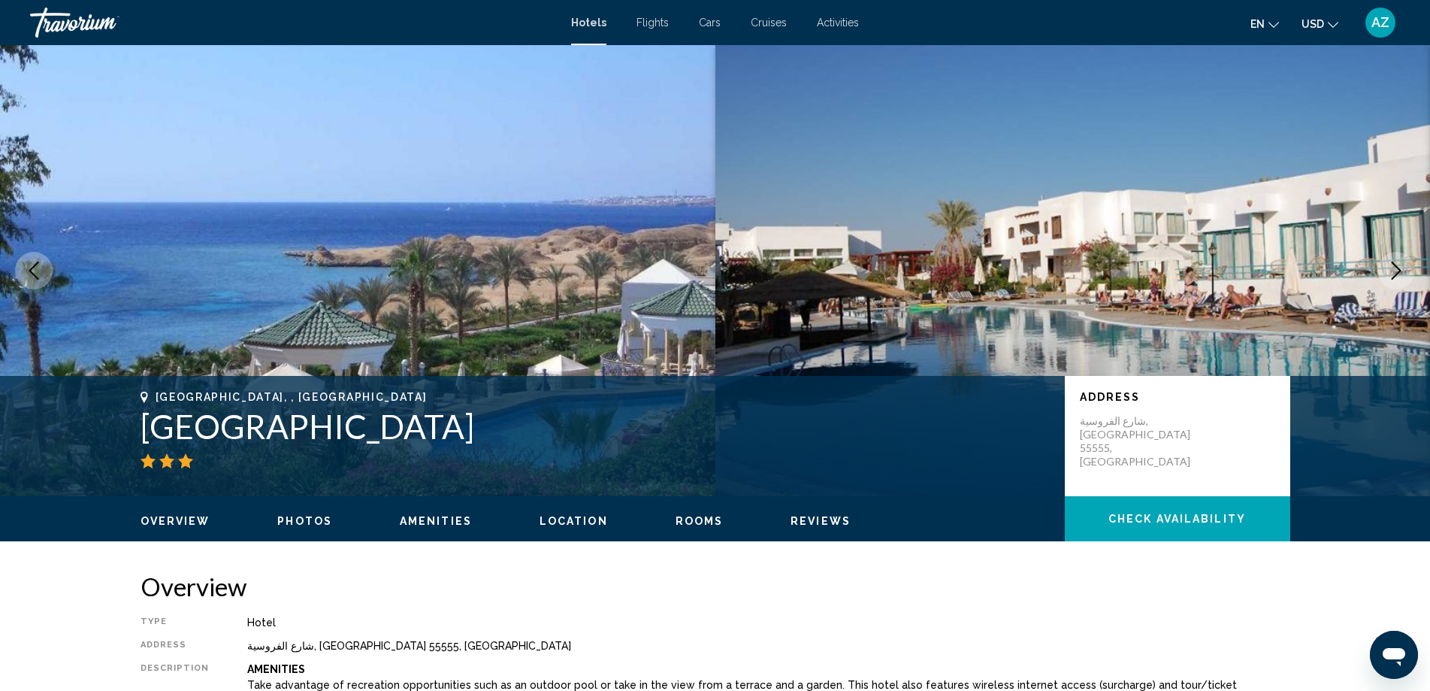
click at [1396, 268] on icon "Next image" at bounding box center [1396, 271] width 18 height 18
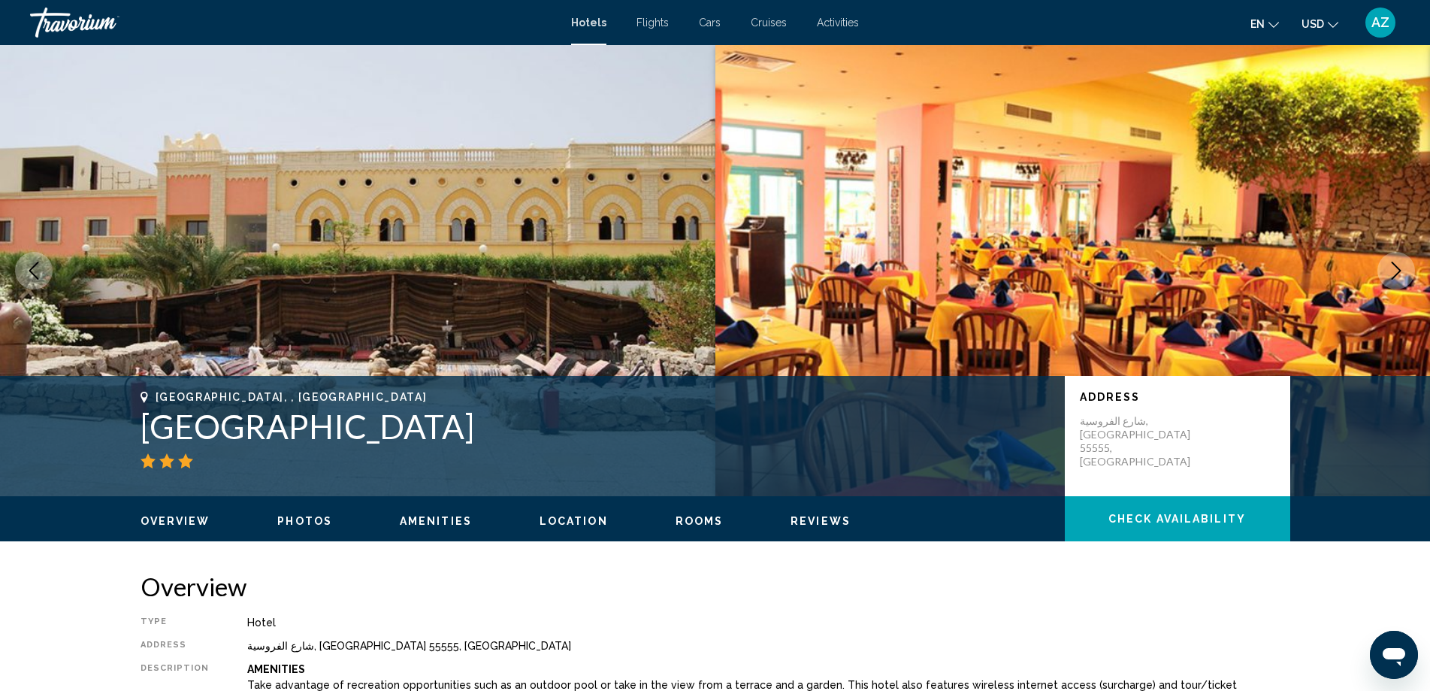
click at [1396, 269] on icon "Next image" at bounding box center [1396, 271] width 18 height 18
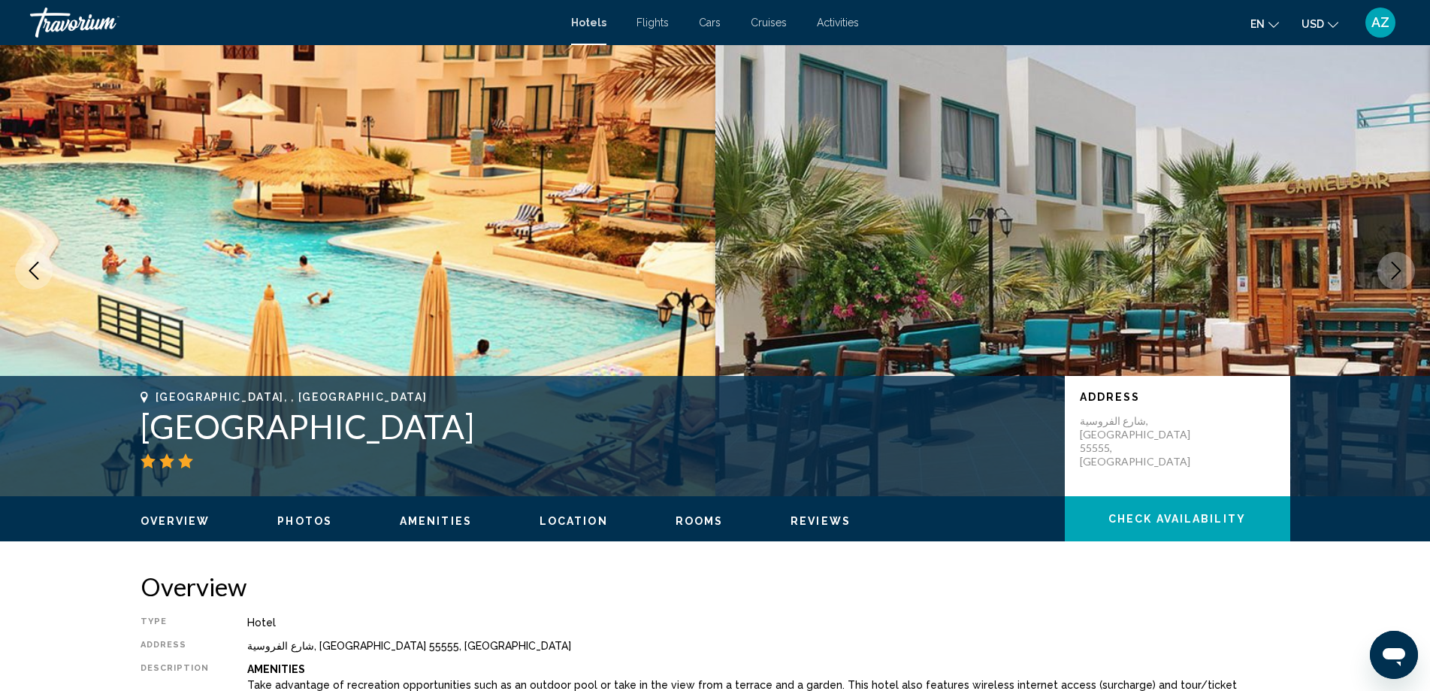
click at [1394, 268] on icon "Next image" at bounding box center [1396, 271] width 18 height 18
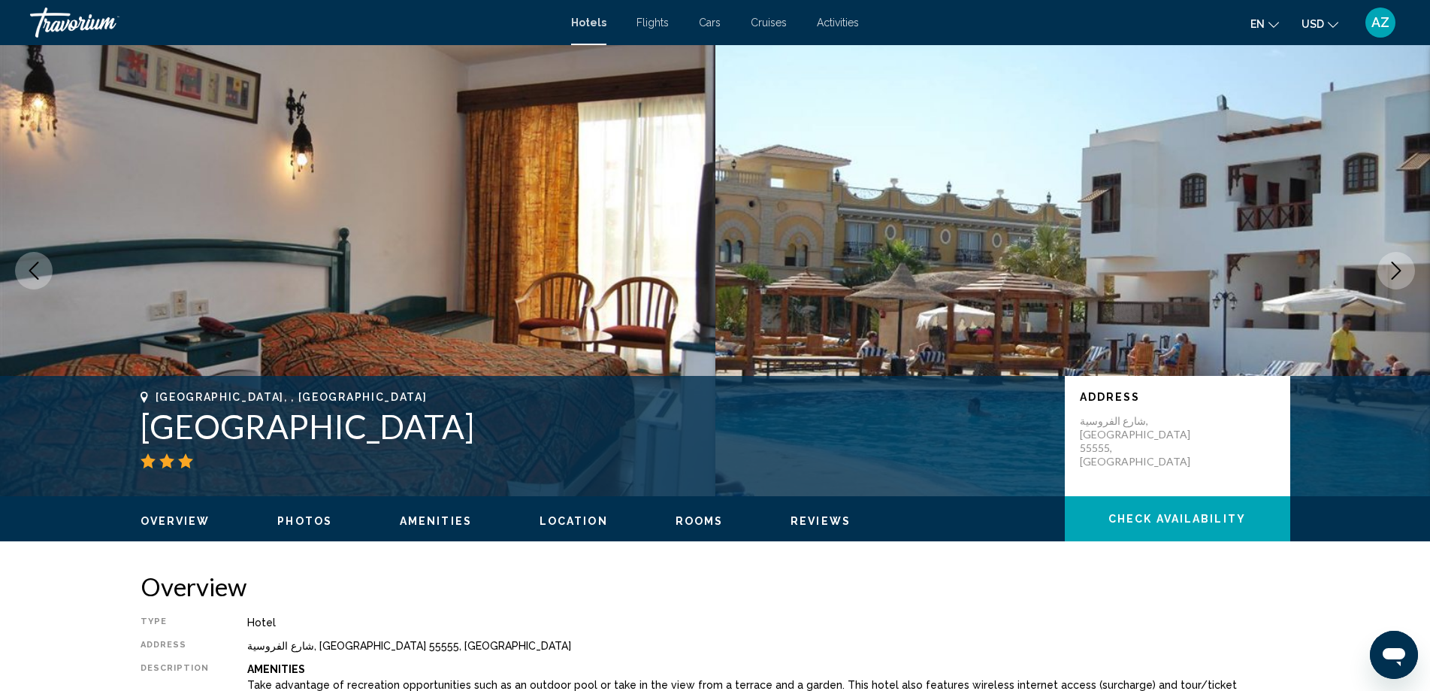
click at [1394, 268] on icon "Next image" at bounding box center [1396, 271] width 18 height 18
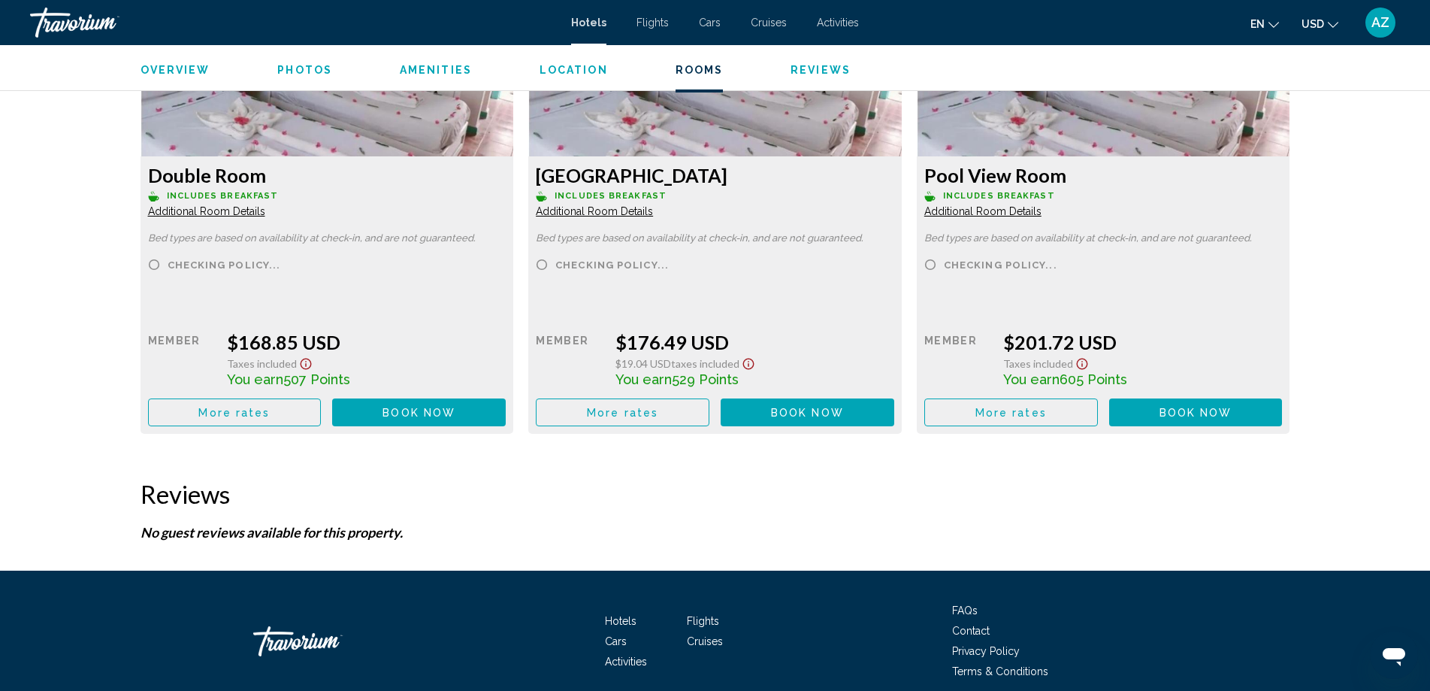
scroll to position [2180, 0]
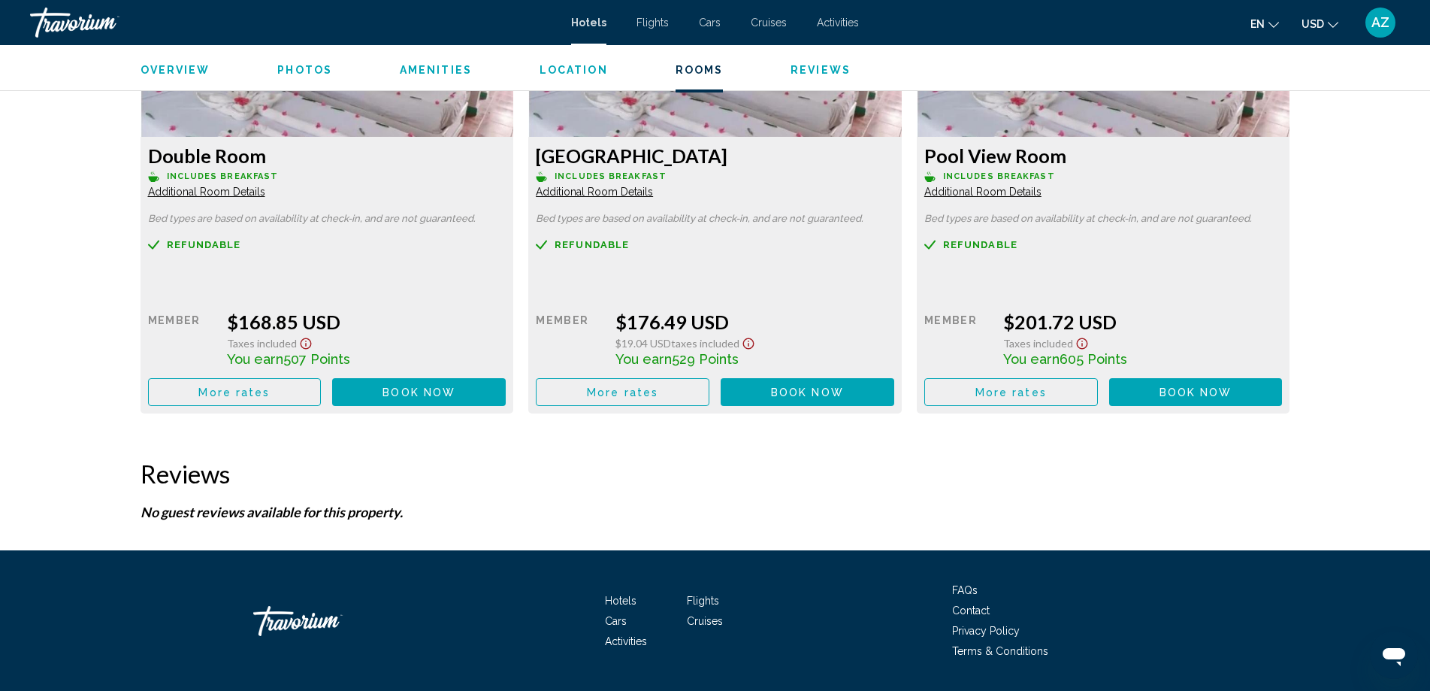
click at [235, 389] on span "More rates" at bounding box center [233, 392] width 71 height 12
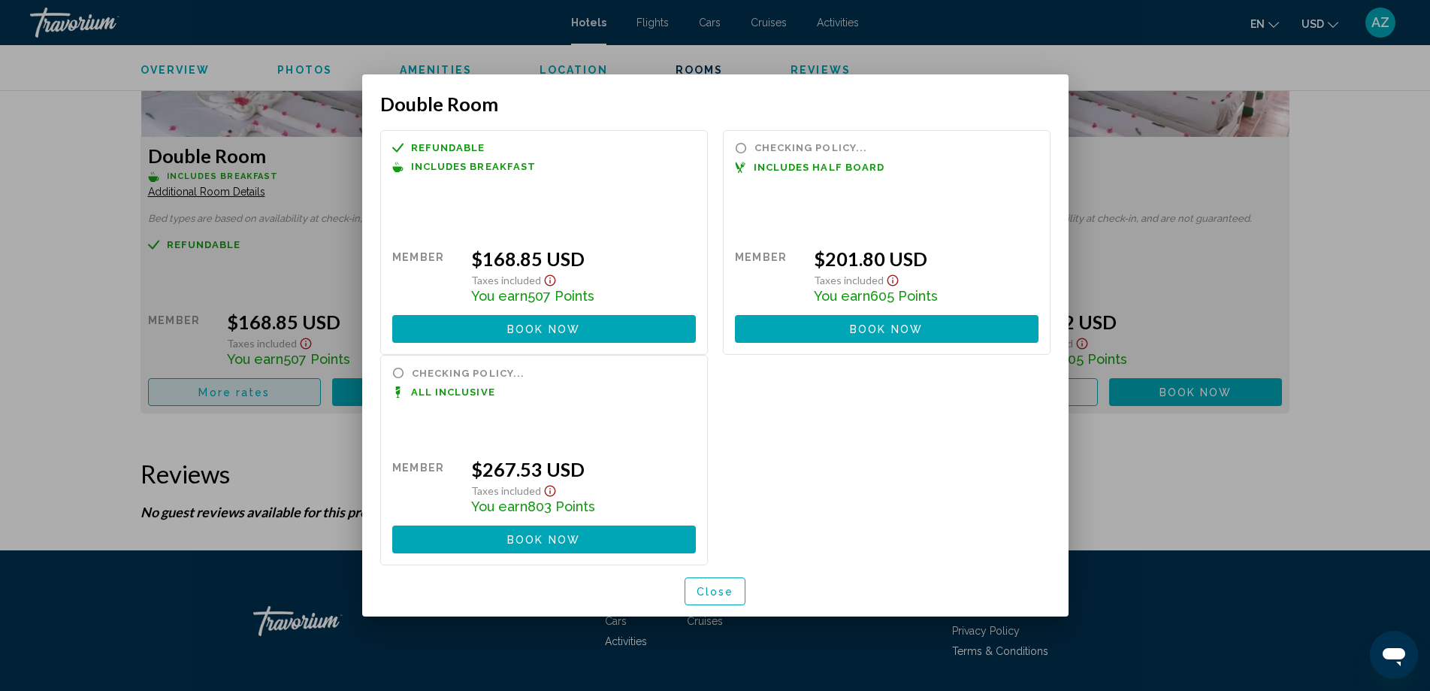
scroll to position [0, 0]
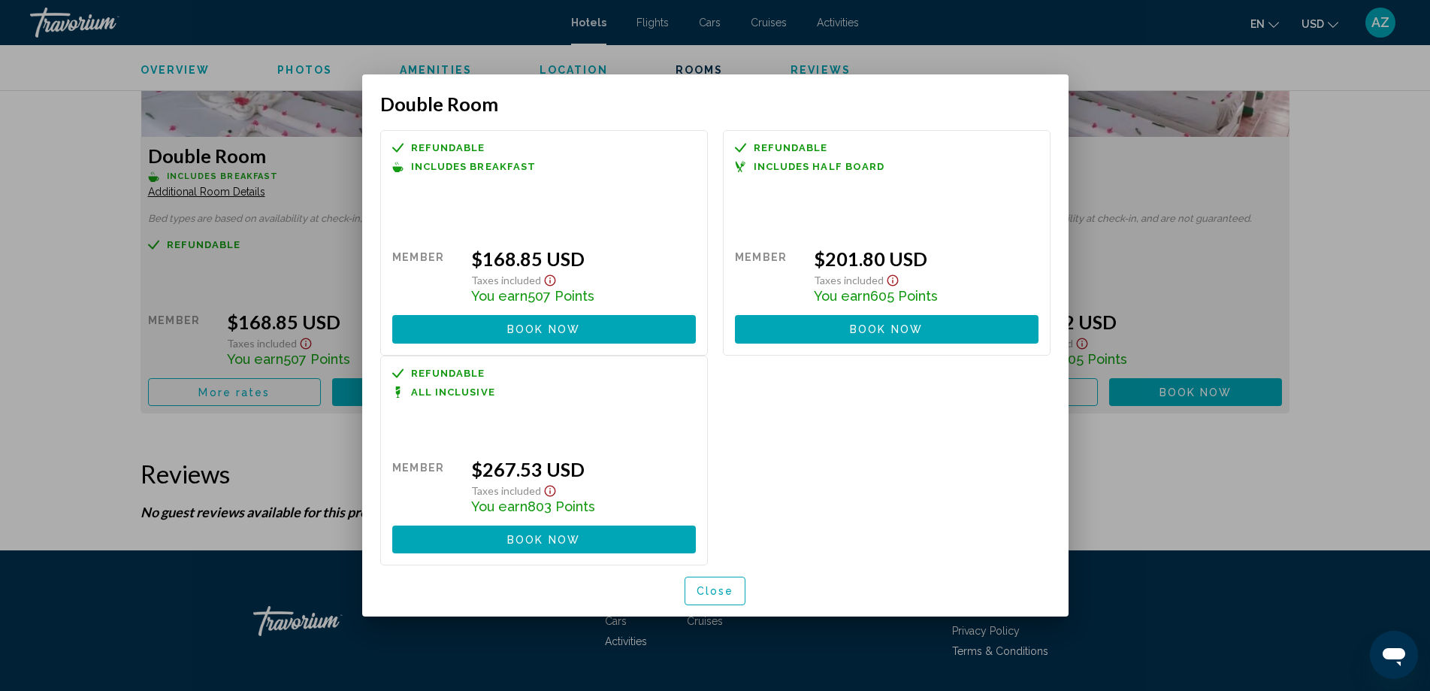
click at [1375, 592] on div at bounding box center [715, 345] width 1430 height 691
